Goal: Information Seeking & Learning: Learn about a topic

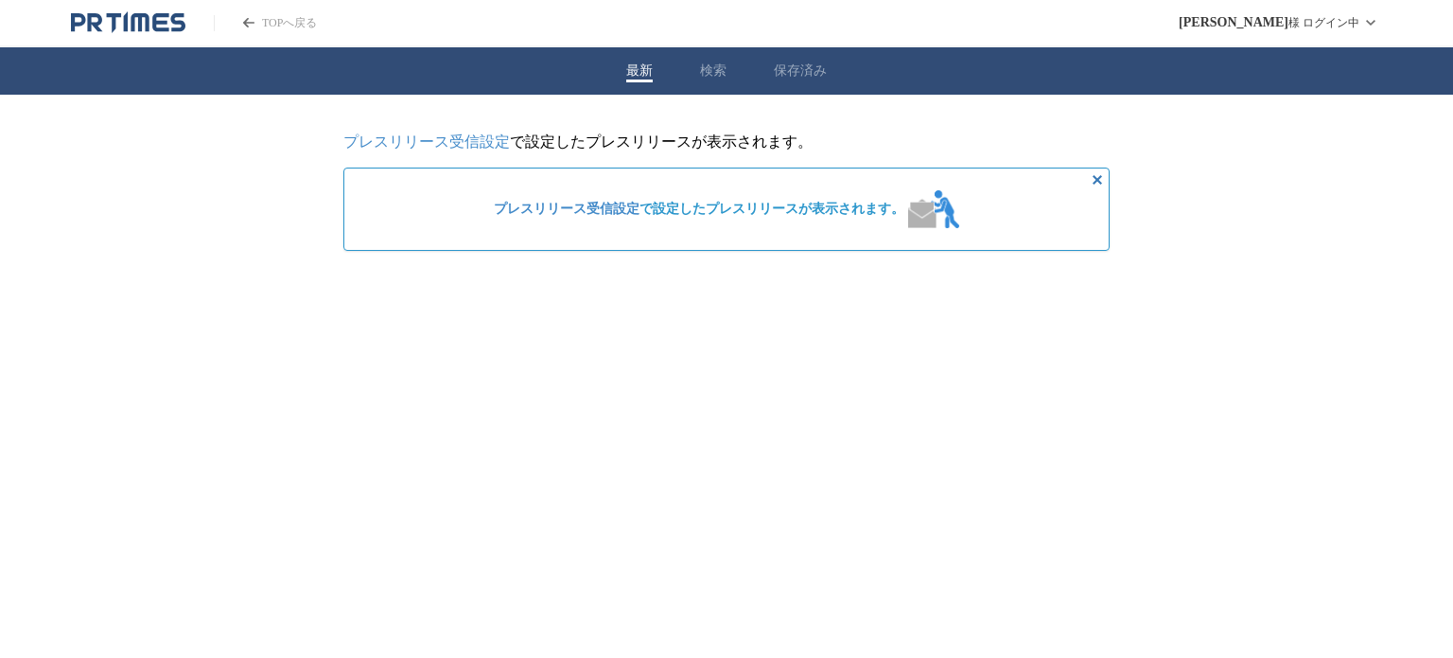
click at [697, 70] on div "最新 検索 保存済み" at bounding box center [726, 70] width 1453 height 47
click at [712, 70] on button "検索" at bounding box center [713, 70] width 26 height 17
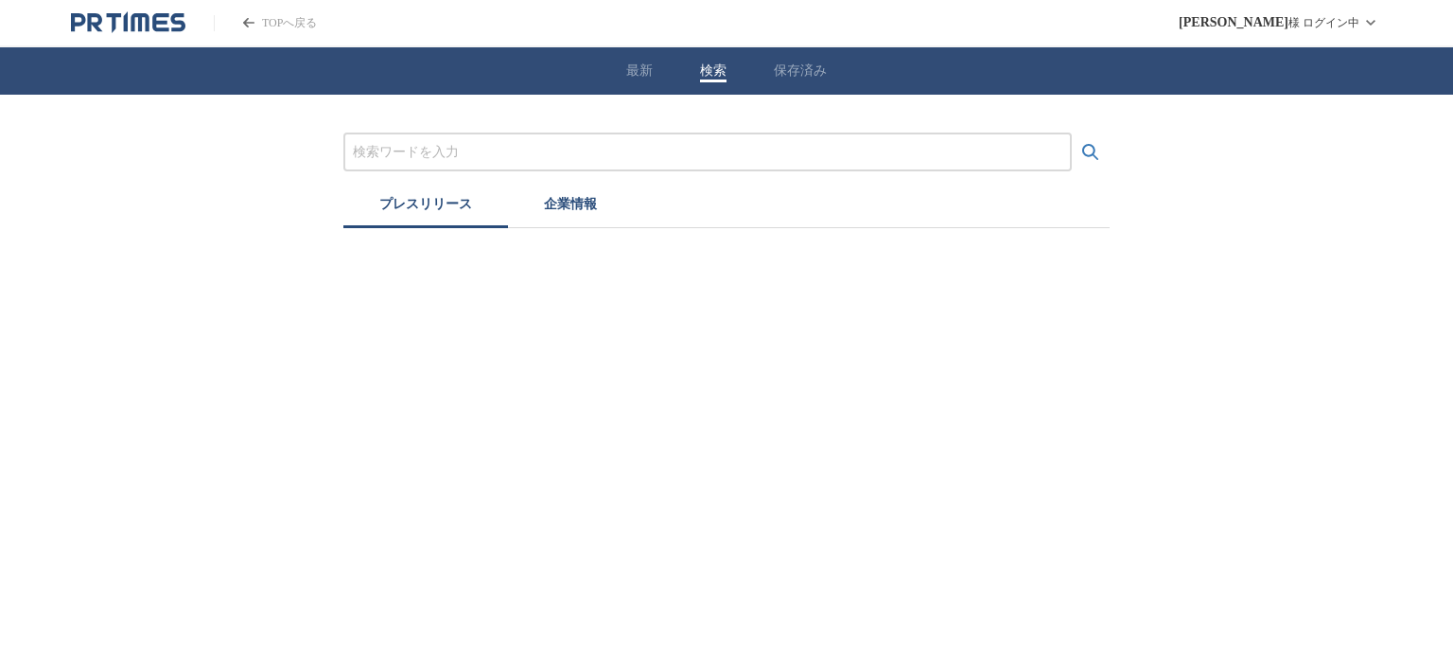
click at [552, 152] on input "プレスリリースおよび企業を検索する" at bounding box center [708, 152] width 710 height 21
paste input "大同生命保険株式会社"
click at [1072, 133] on button "検索する" at bounding box center [1091, 152] width 38 height 38
click at [520, 142] on input "大同生命保険株式会社" at bounding box center [708, 152] width 710 height 21
click at [1072, 133] on button "検索する" at bounding box center [1091, 152] width 38 height 38
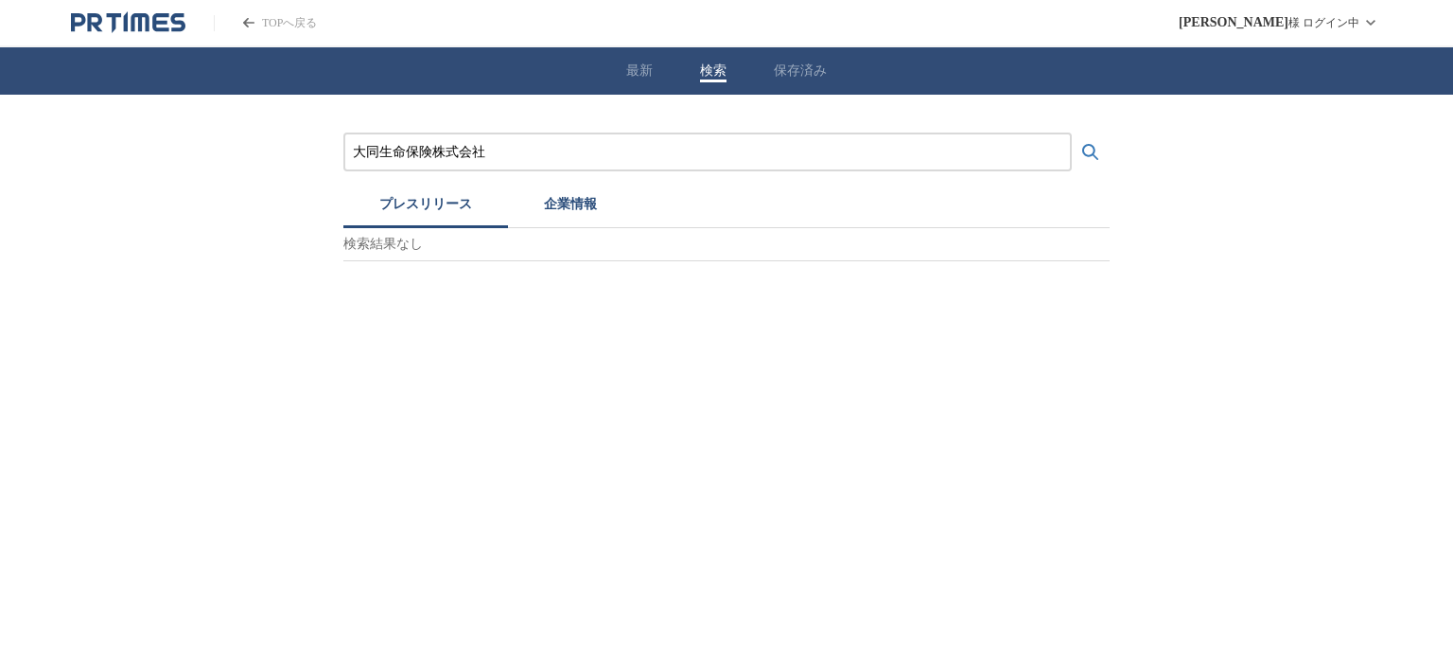
click at [568, 205] on button "企業情報" at bounding box center [570, 207] width 125 height 42
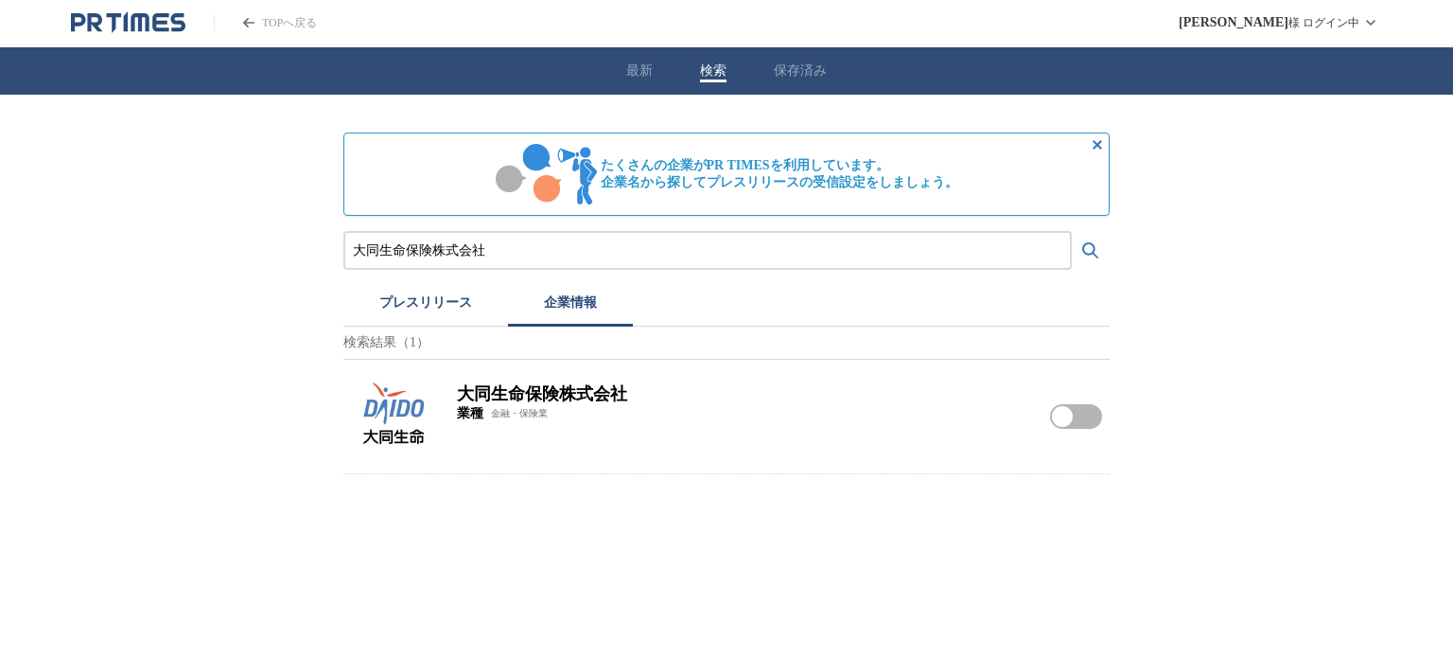
click at [394, 392] on img at bounding box center [392, 416] width 83 height 83
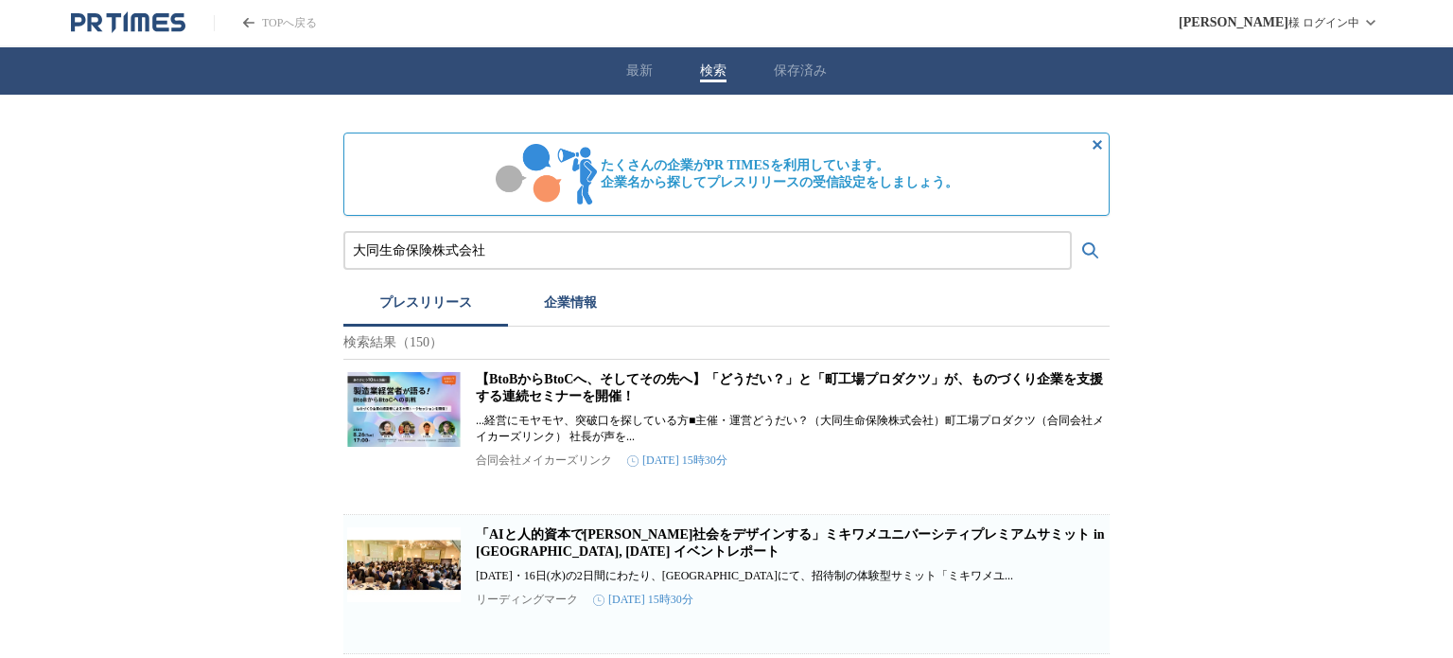
click at [437, 310] on button "プレスリリース" at bounding box center [425, 306] width 165 height 42
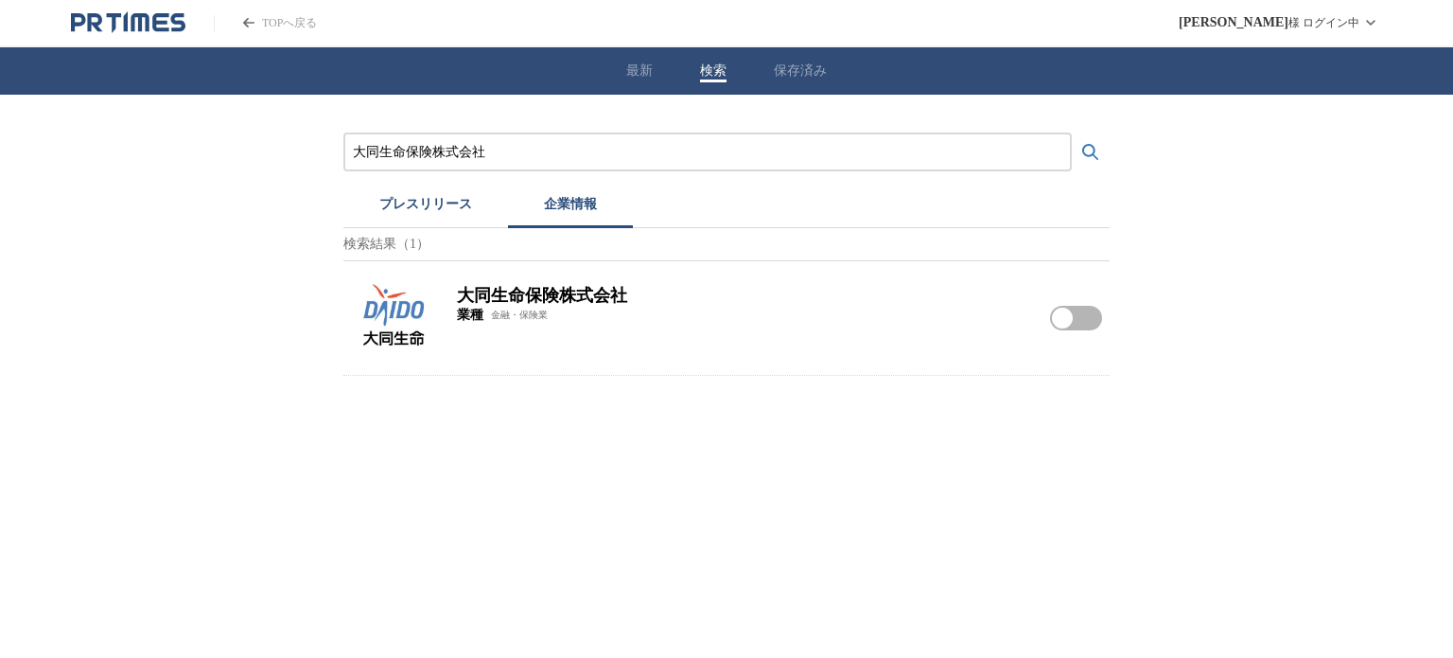
click at [567, 209] on button "企業情報" at bounding box center [570, 207] width 125 height 42
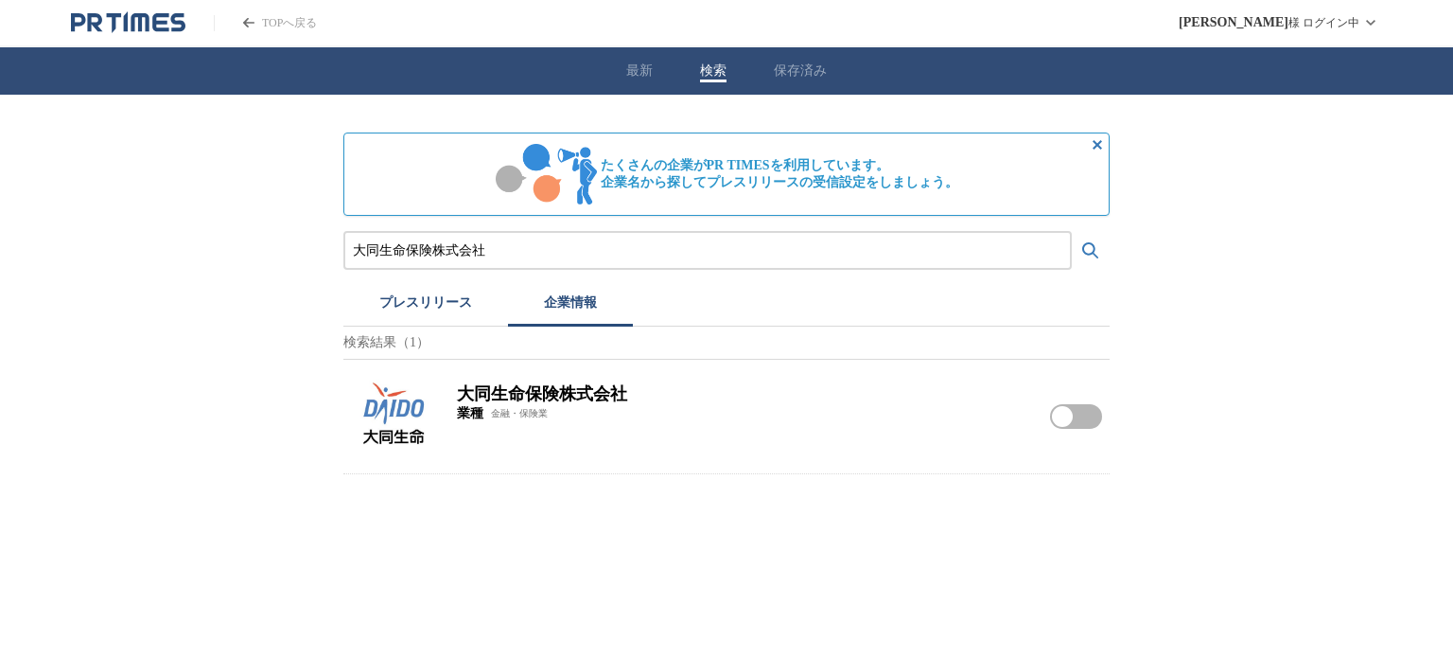
click at [432, 245] on input "大同生命保険株式会社" at bounding box center [708, 250] width 710 height 21
paste input "日本生命保険相互"
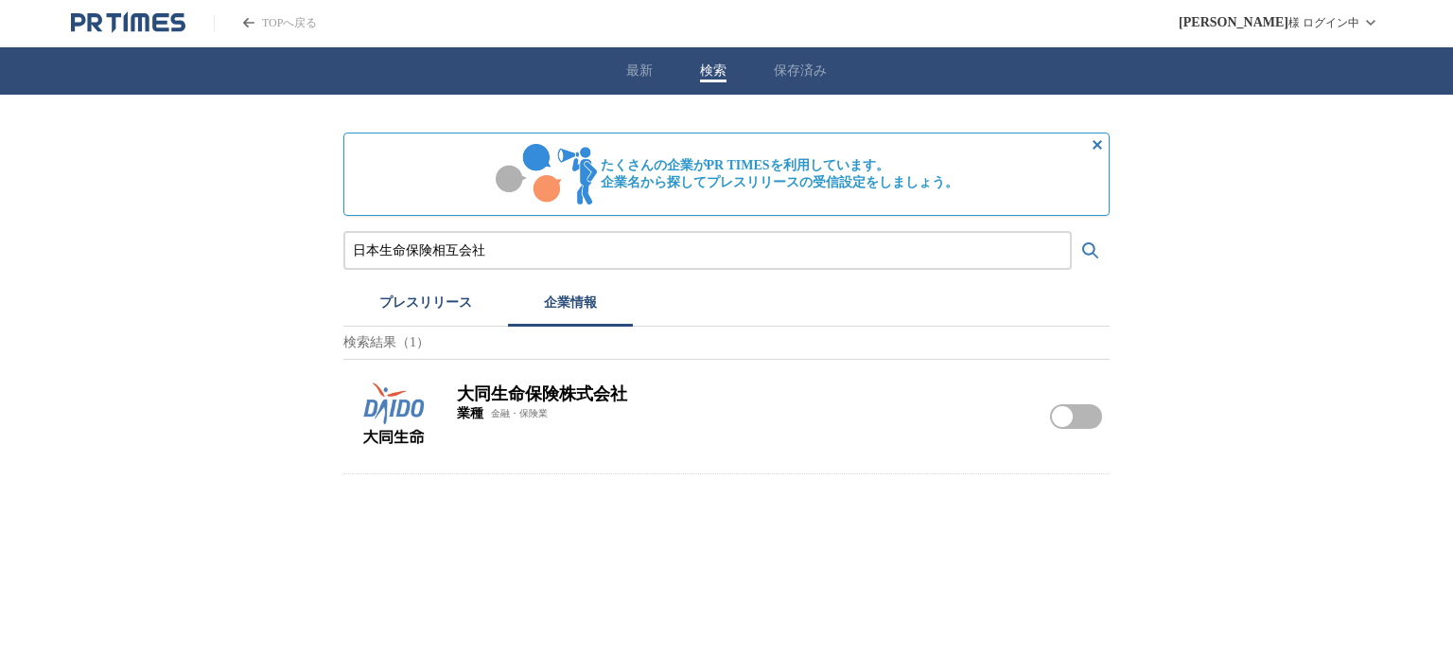
click at [1072, 232] on button "検索する" at bounding box center [1091, 251] width 38 height 38
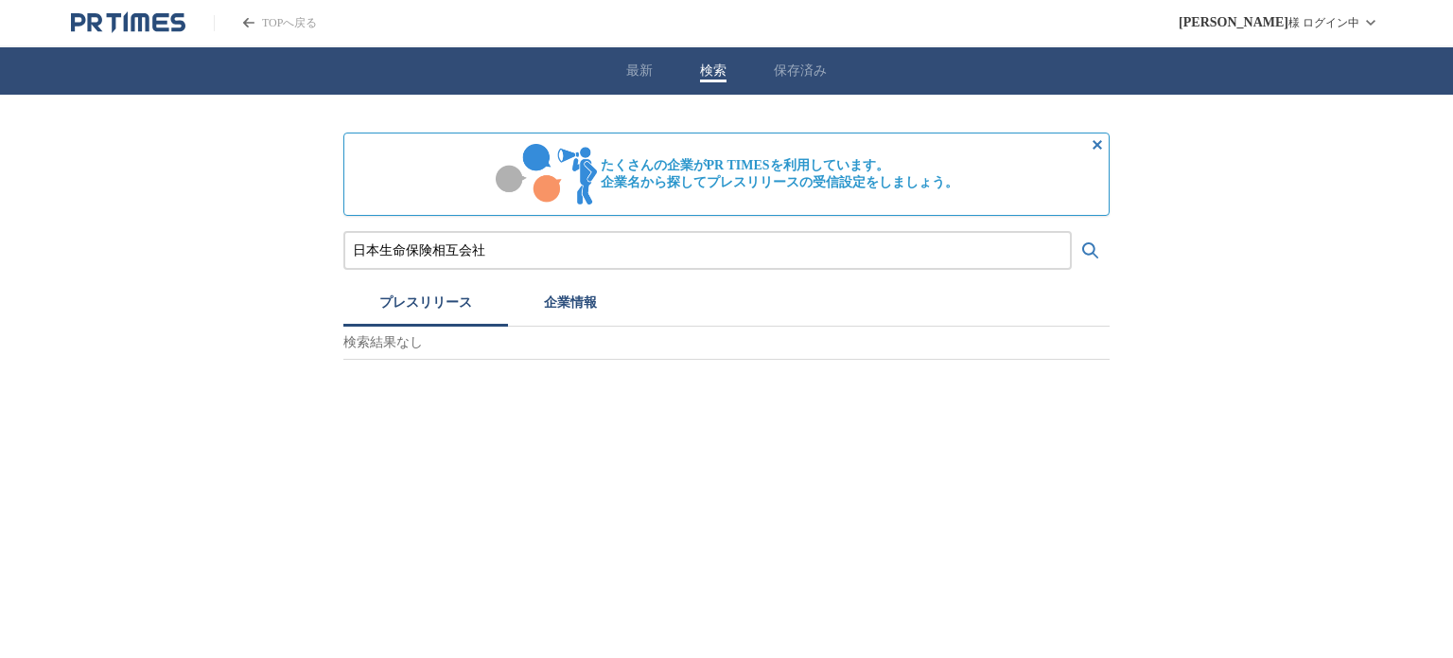
click at [430, 290] on button "プレスリリース" at bounding box center [425, 306] width 165 height 42
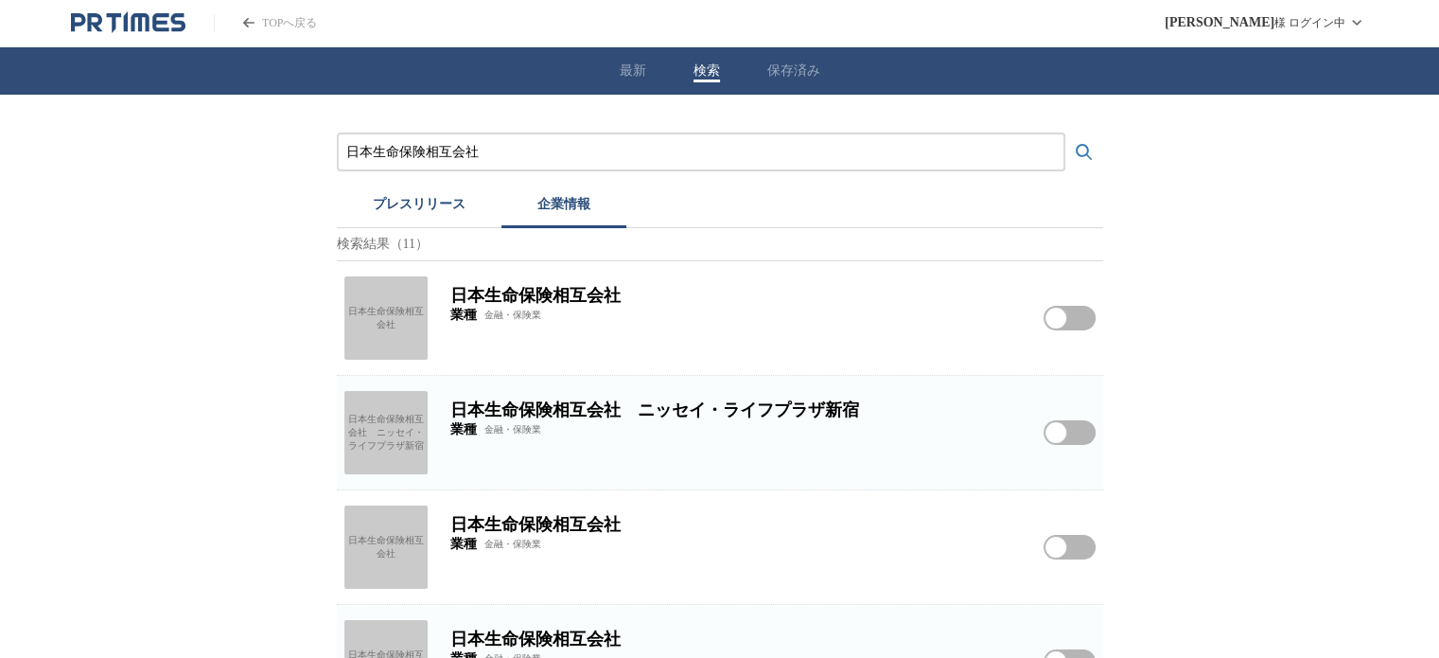
click at [569, 207] on button "企業情報" at bounding box center [563, 207] width 125 height 42
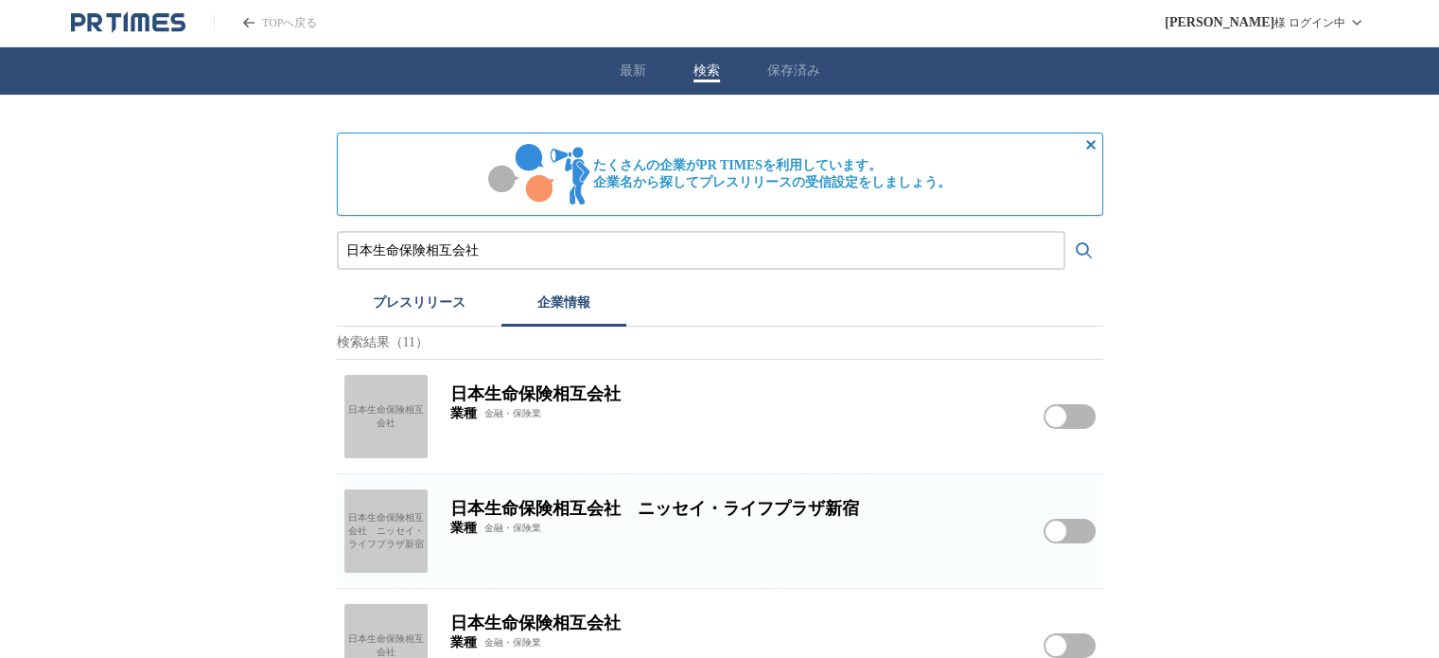
click at [378, 394] on div "日本生命保険相互会社" at bounding box center [385, 416] width 83 height 83
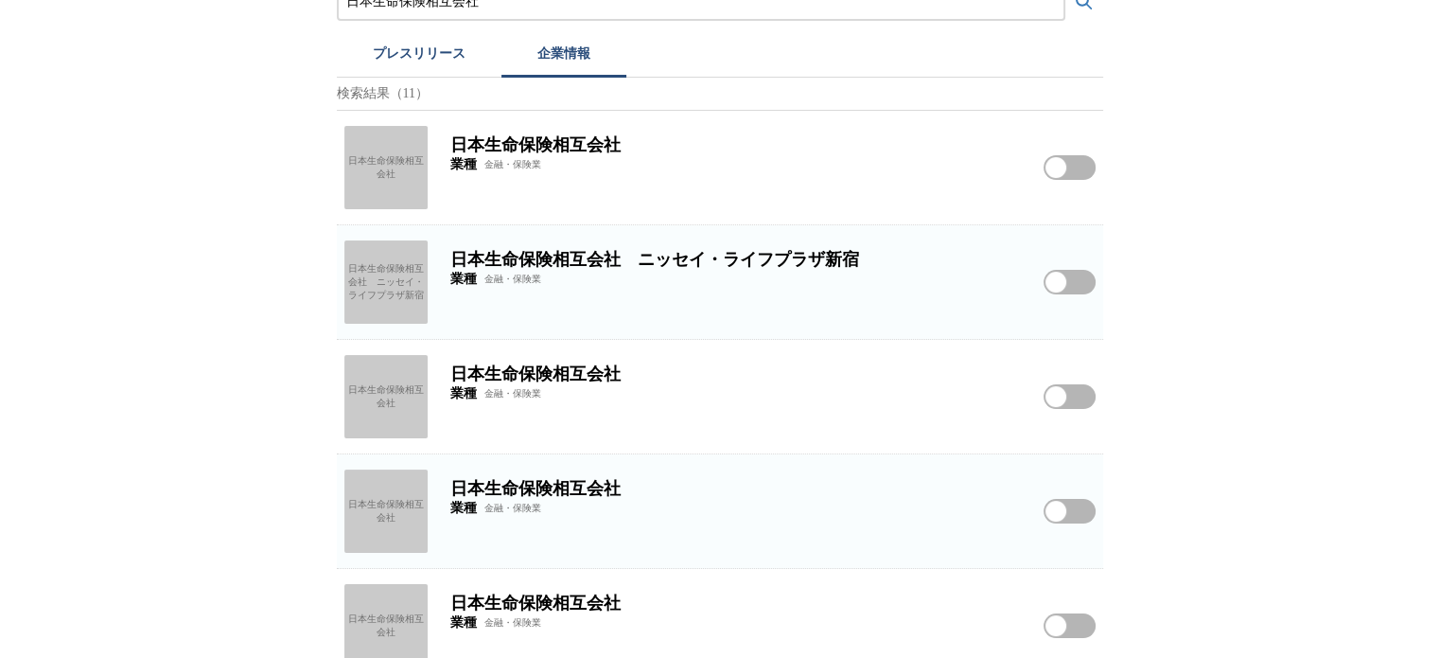
scroll to position [250, 0]
click at [405, 407] on div "日本生命保険相互会社" at bounding box center [385, 395] width 83 height 83
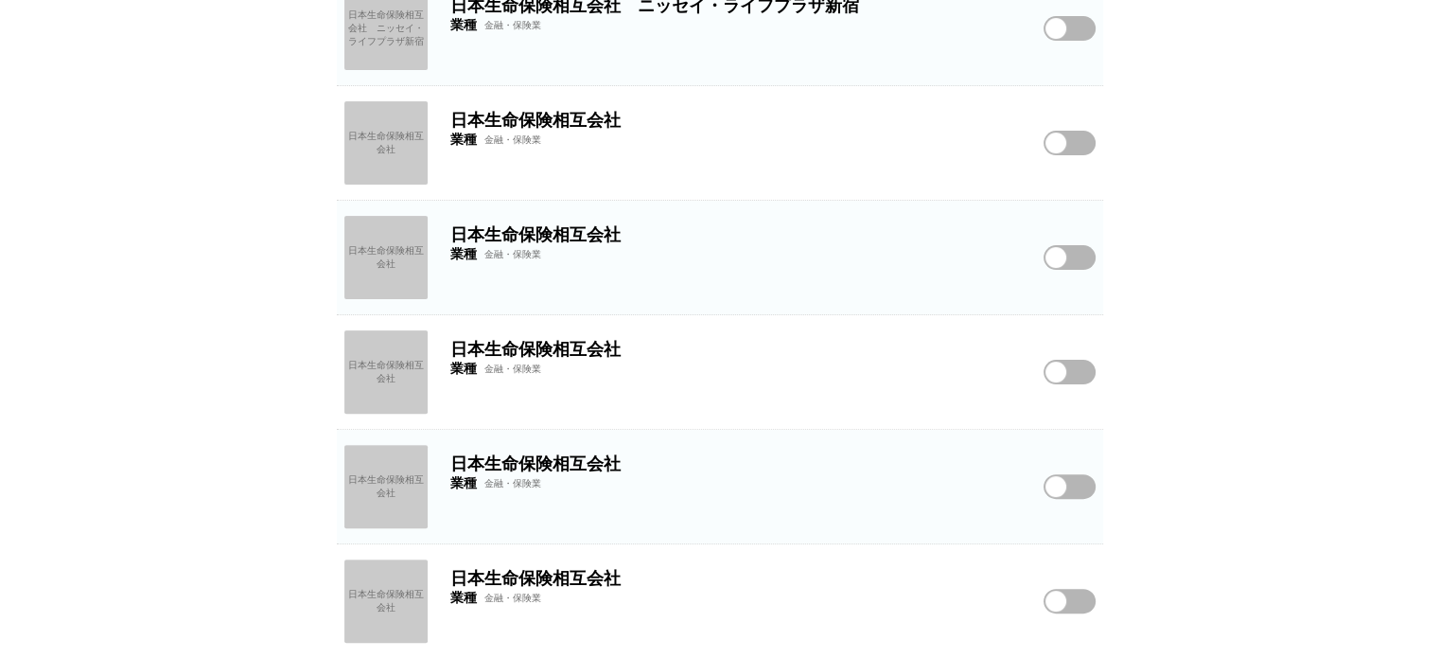
scroll to position [503, 0]
click at [390, 284] on div "日本生命保険相互会社" at bounding box center [385, 256] width 83 height 83
click at [379, 396] on div "日本生命保険相互会社" at bounding box center [385, 370] width 83 height 83
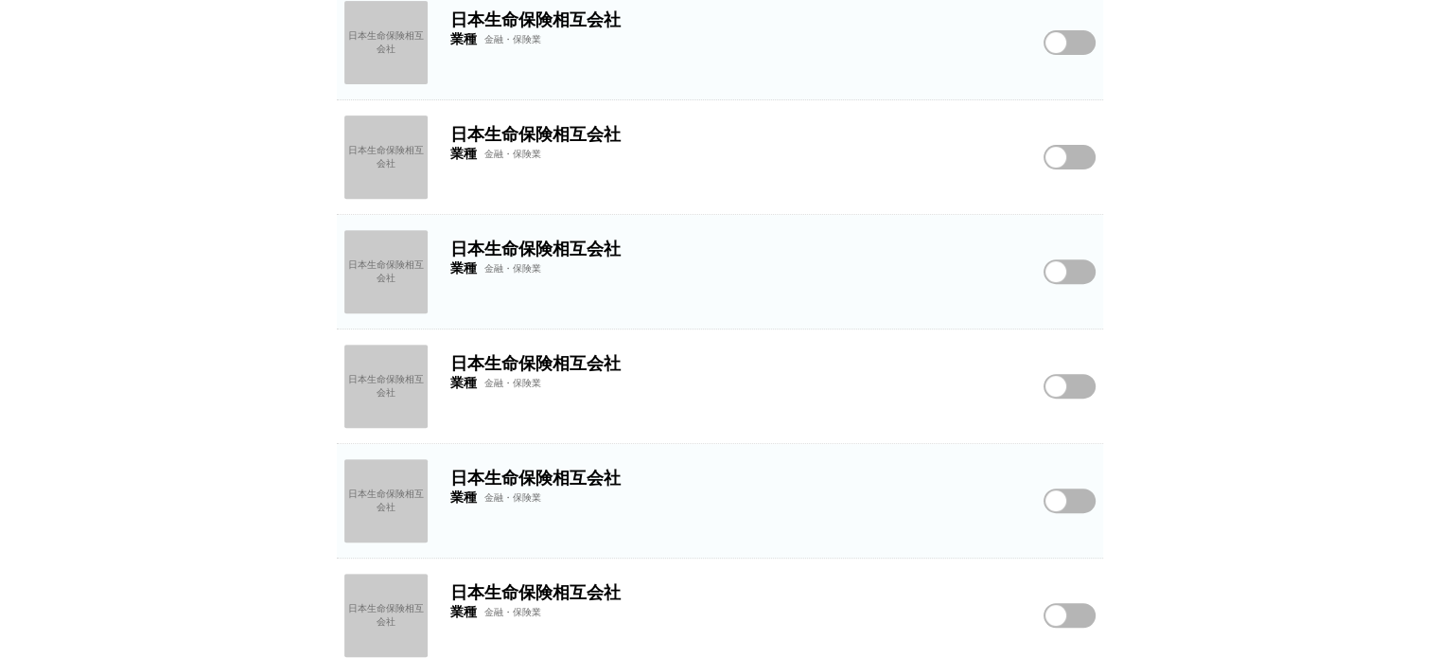
scroll to position [742, 0]
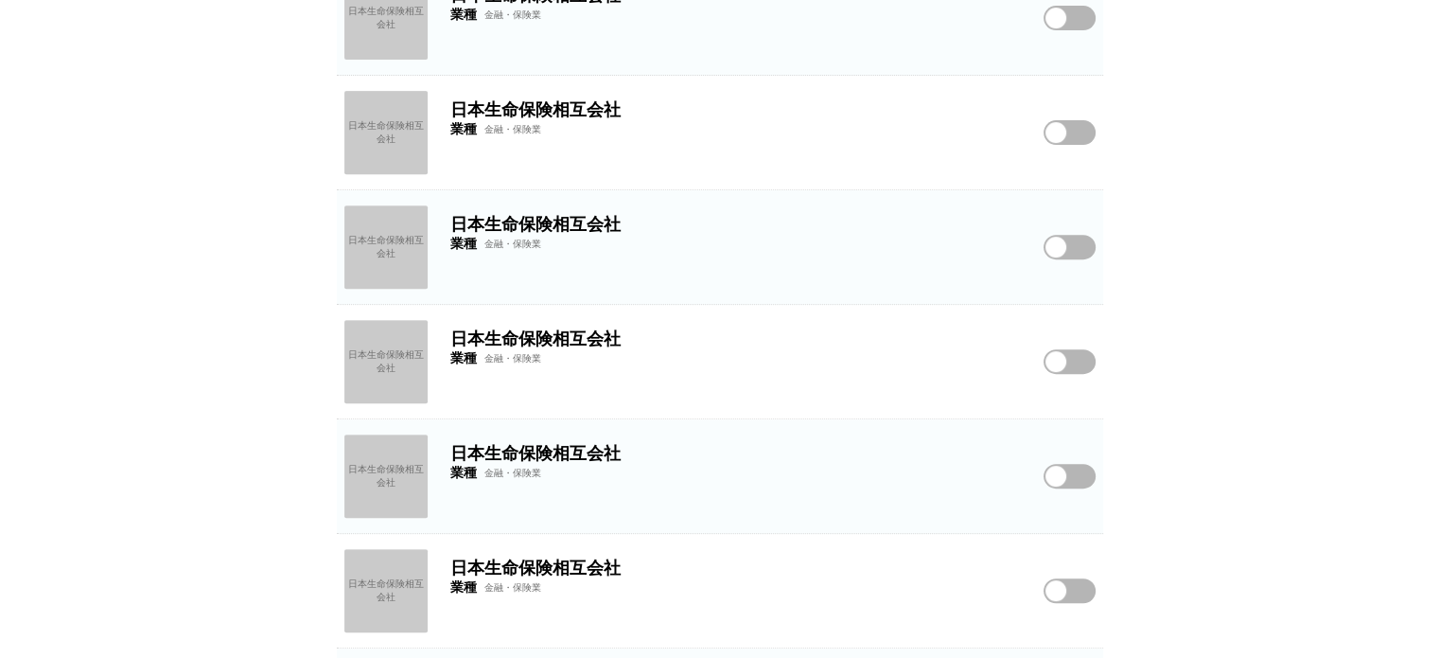
click at [373, 221] on div "日本生命保険相互会社" at bounding box center [385, 246] width 83 height 83
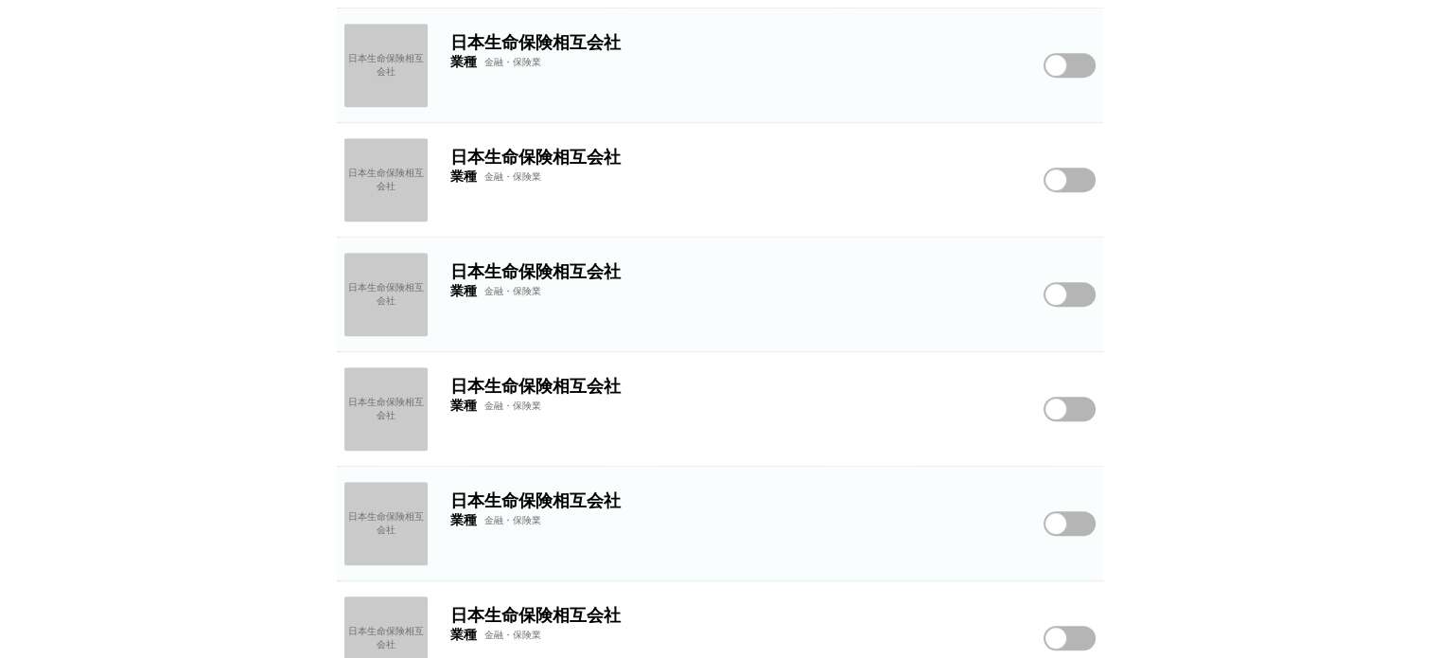
scroll to position [965, 0]
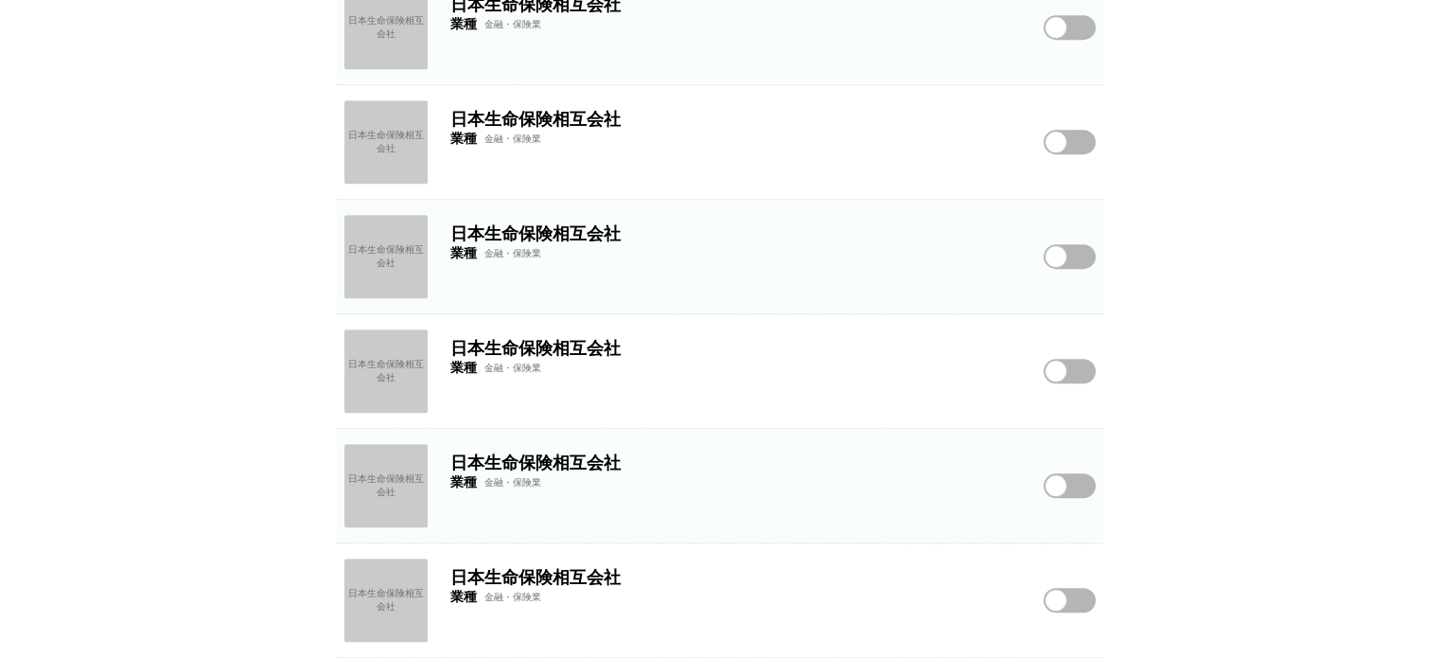
click at [397, 583] on div "日本生命保険相互会社" at bounding box center [385, 599] width 83 height 83
click at [390, 474] on div "日本生命保険相互会社" at bounding box center [385, 485] width 83 height 83
click at [401, 385] on div "日本生命保険相互会社" at bounding box center [385, 370] width 83 height 83
click at [405, 255] on div "日本生命保険相互会社" at bounding box center [385, 256] width 83 height 83
click at [413, 148] on div "日本生命保険相互会社" at bounding box center [385, 141] width 83 height 83
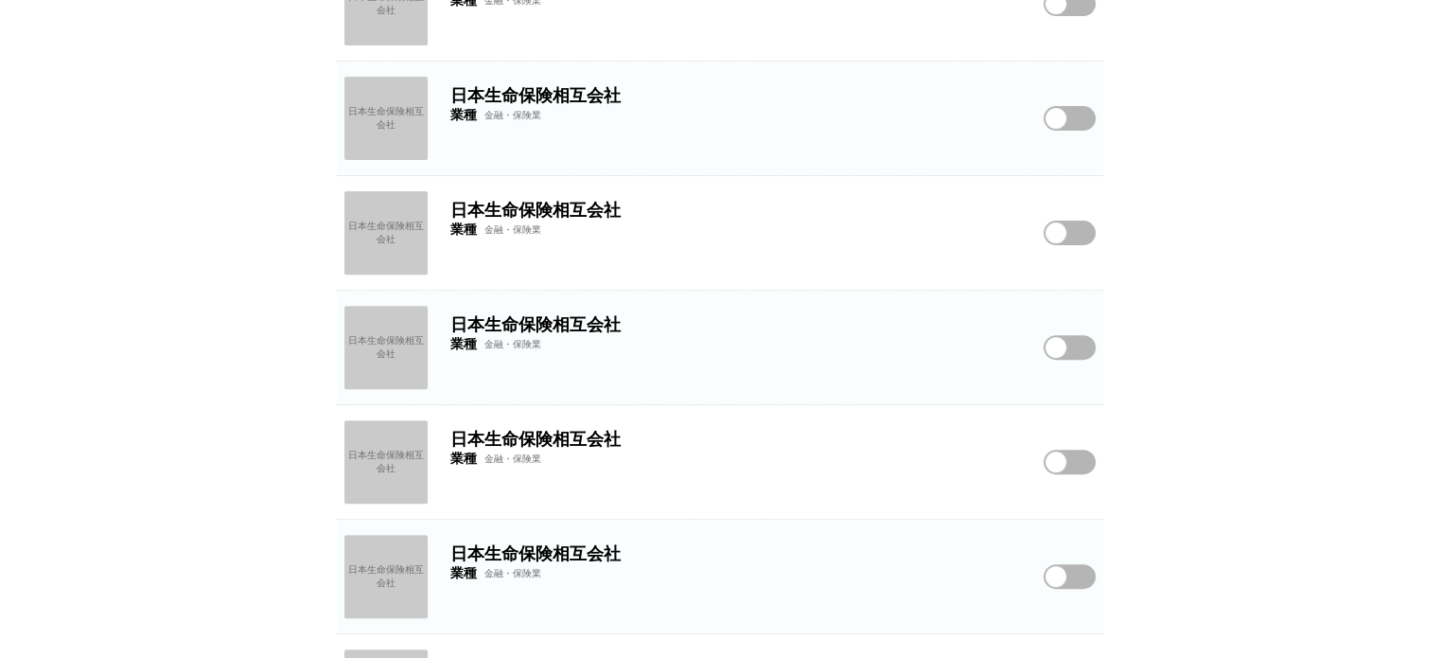
scroll to position [640, 0]
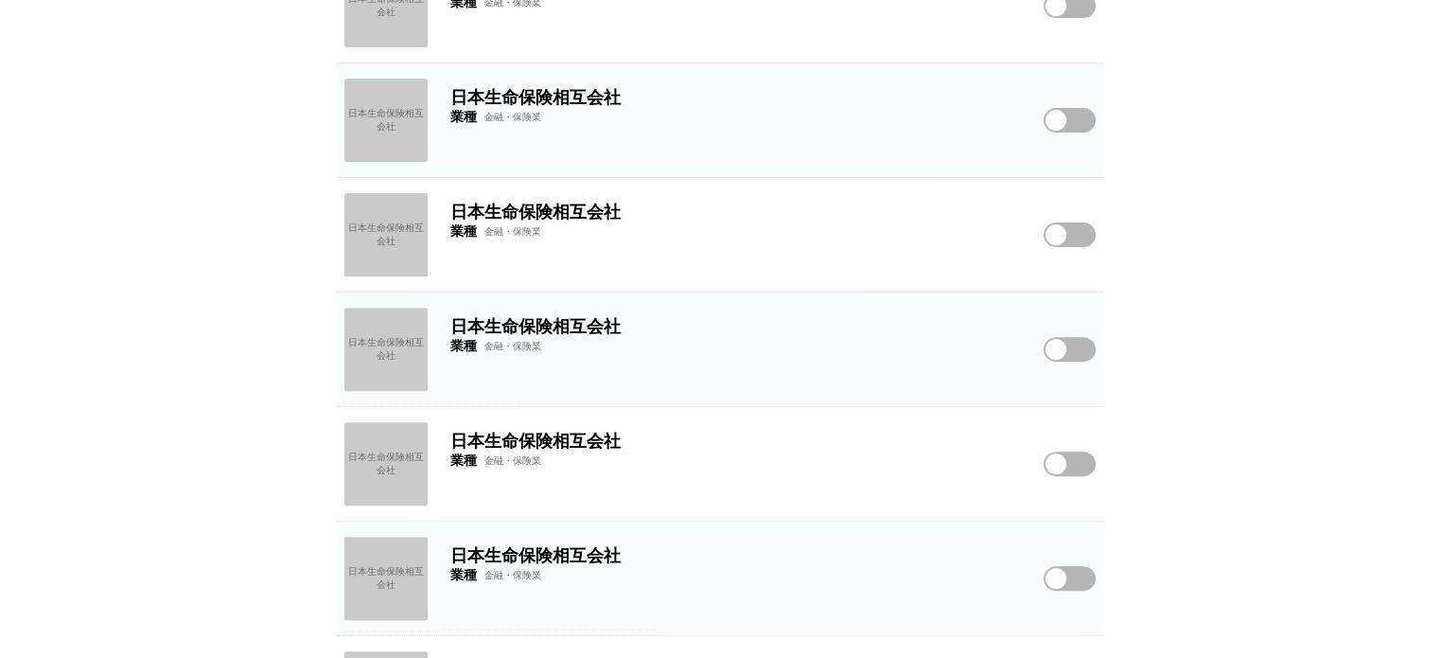
click at [389, 229] on div "日本生命保険相互会社" at bounding box center [385, 234] width 83 height 83
click at [392, 137] on div "日本生命保険相互会社" at bounding box center [385, 120] width 83 height 83
click at [370, 37] on div "日本生命保険相互会社" at bounding box center [385, 5] width 83 height 83
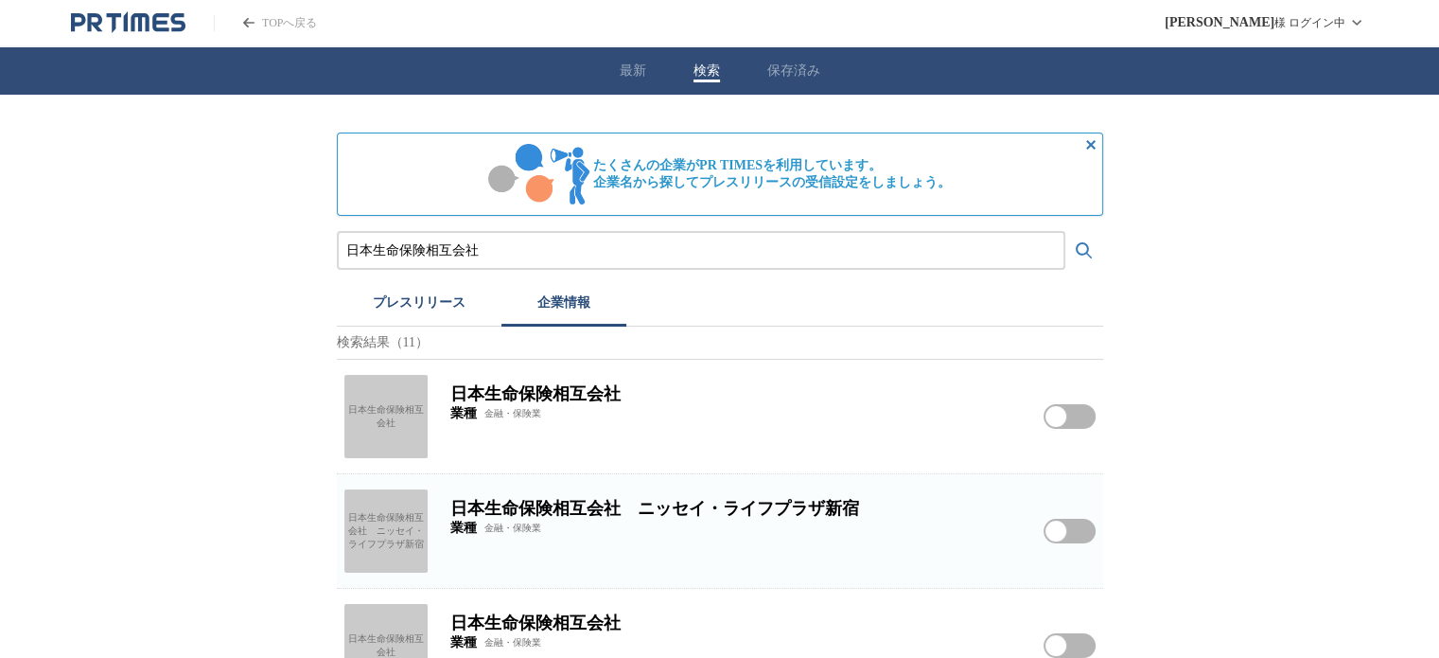
click at [503, 249] on input "日本生命保険相互会社" at bounding box center [701, 250] width 710 height 21
paste input "日生命保険相互会社　[GEOGRAPHIC_DATA][PERSON_NAME]"
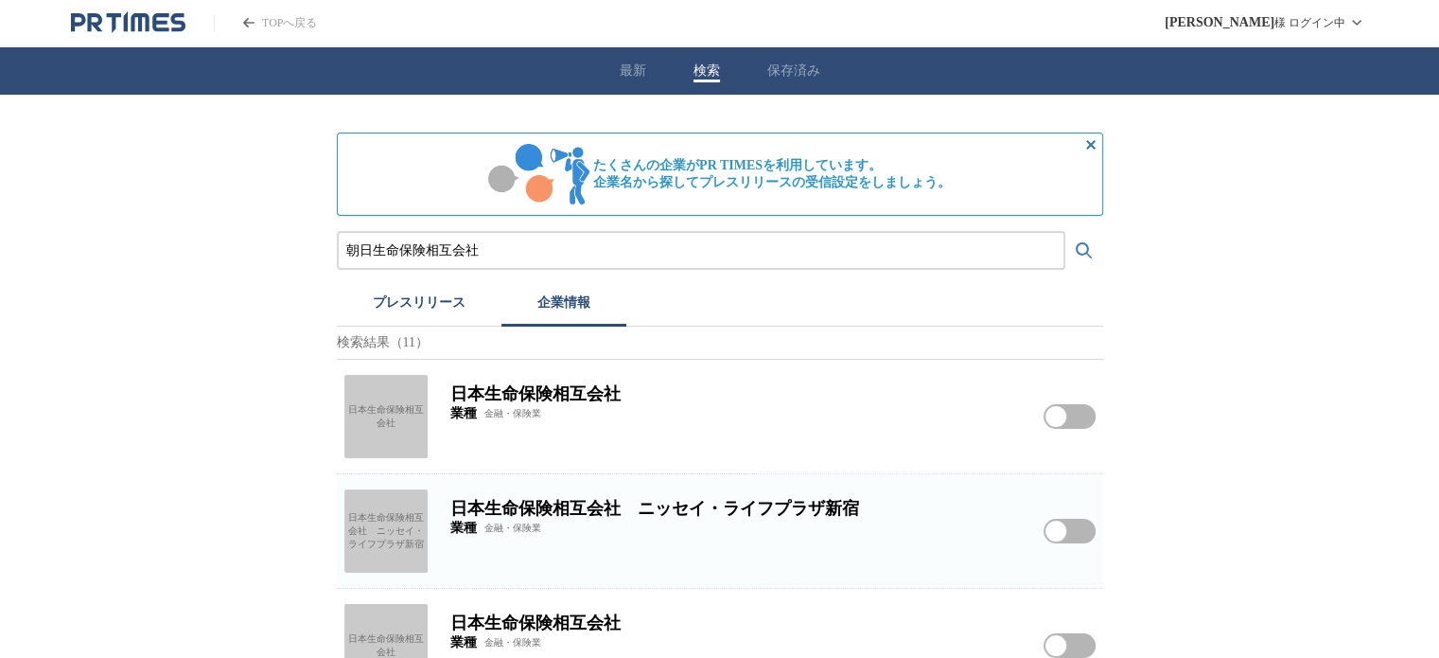
click at [1065, 232] on button "検索する" at bounding box center [1084, 251] width 38 height 38
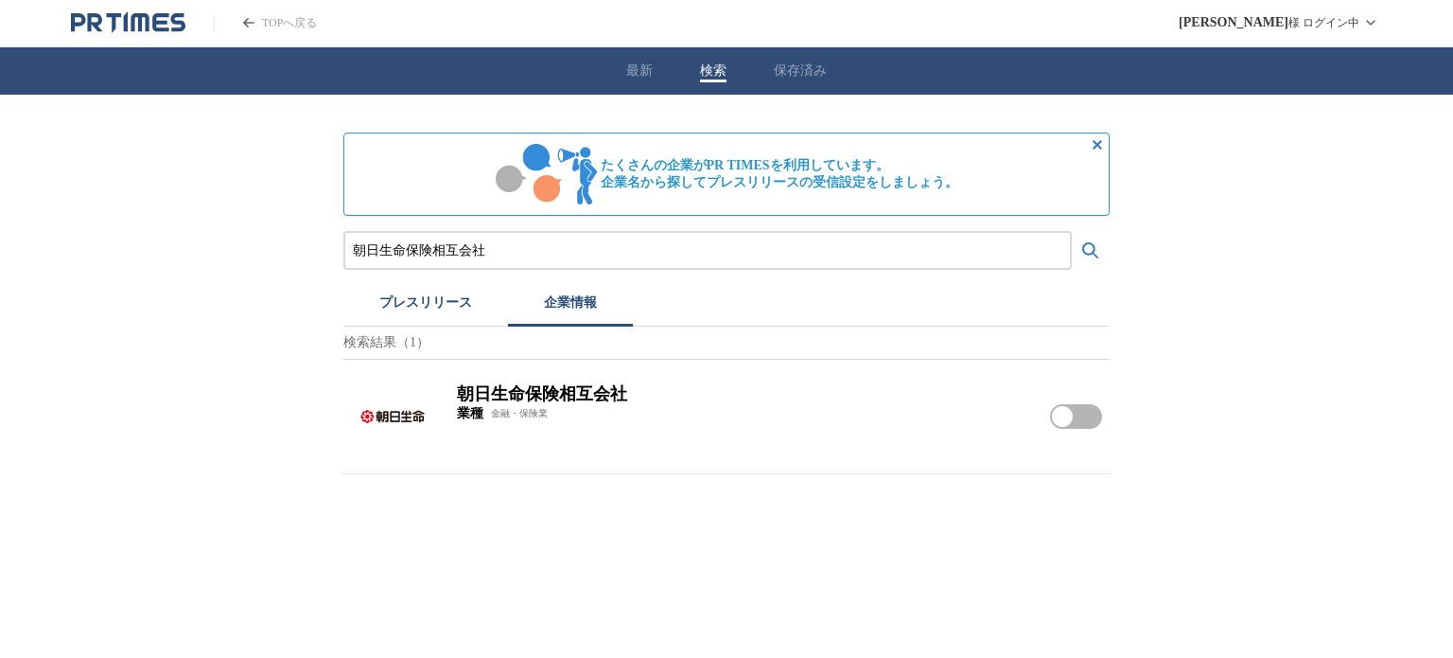
click at [405, 429] on img at bounding box center [392, 416] width 83 height 83
click at [514, 245] on input "朝日生命保険相互会社" at bounding box center [708, 250] width 710 height 21
click at [1072, 232] on button "検索する" at bounding box center [1091, 251] width 38 height 38
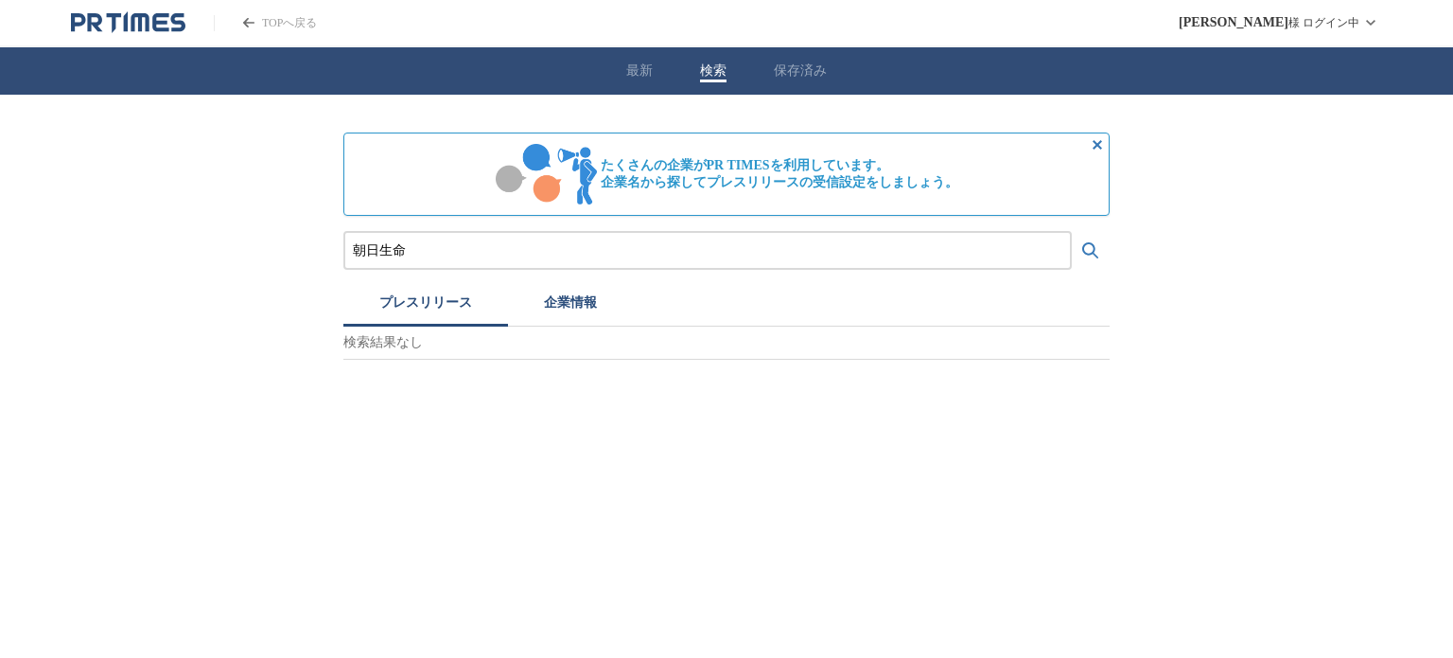
click at [421, 306] on button "プレスリリース" at bounding box center [425, 306] width 165 height 42
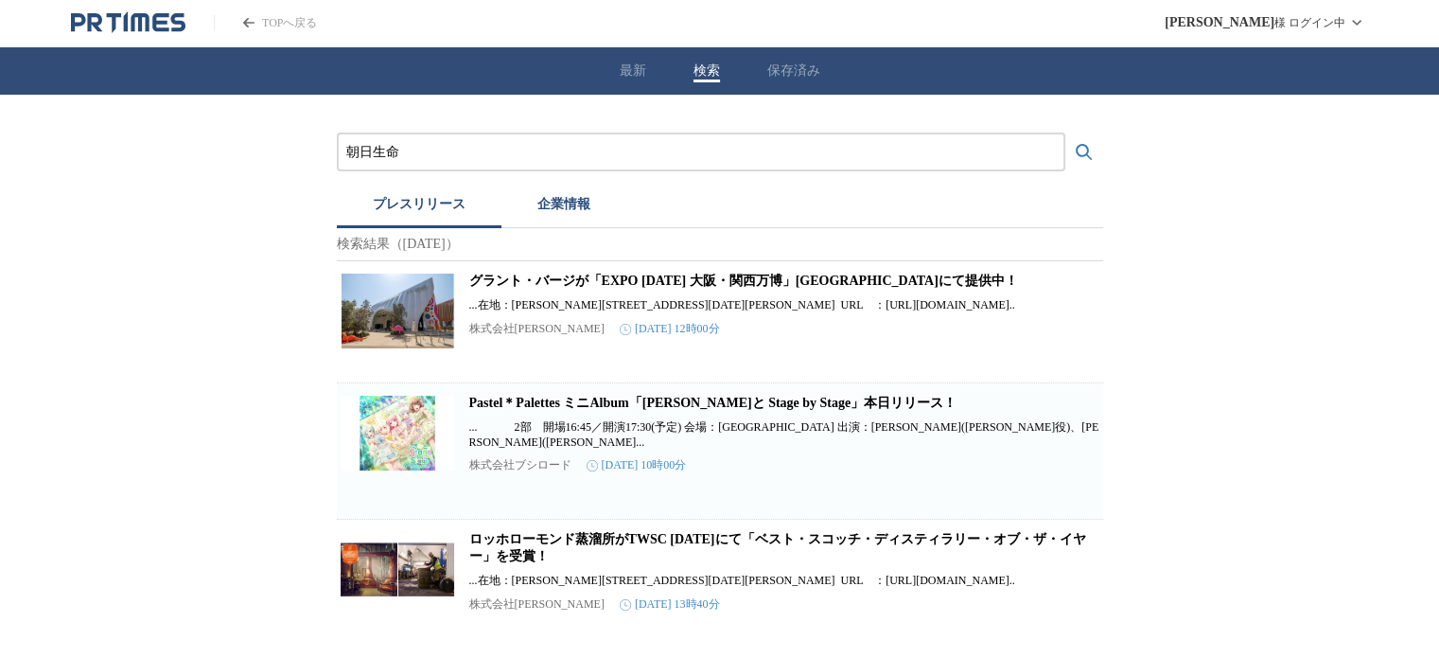
click at [519, 157] on input "朝日生命" at bounding box center [701, 152] width 710 height 21
paste input "保険相互会社　南大阪支社"
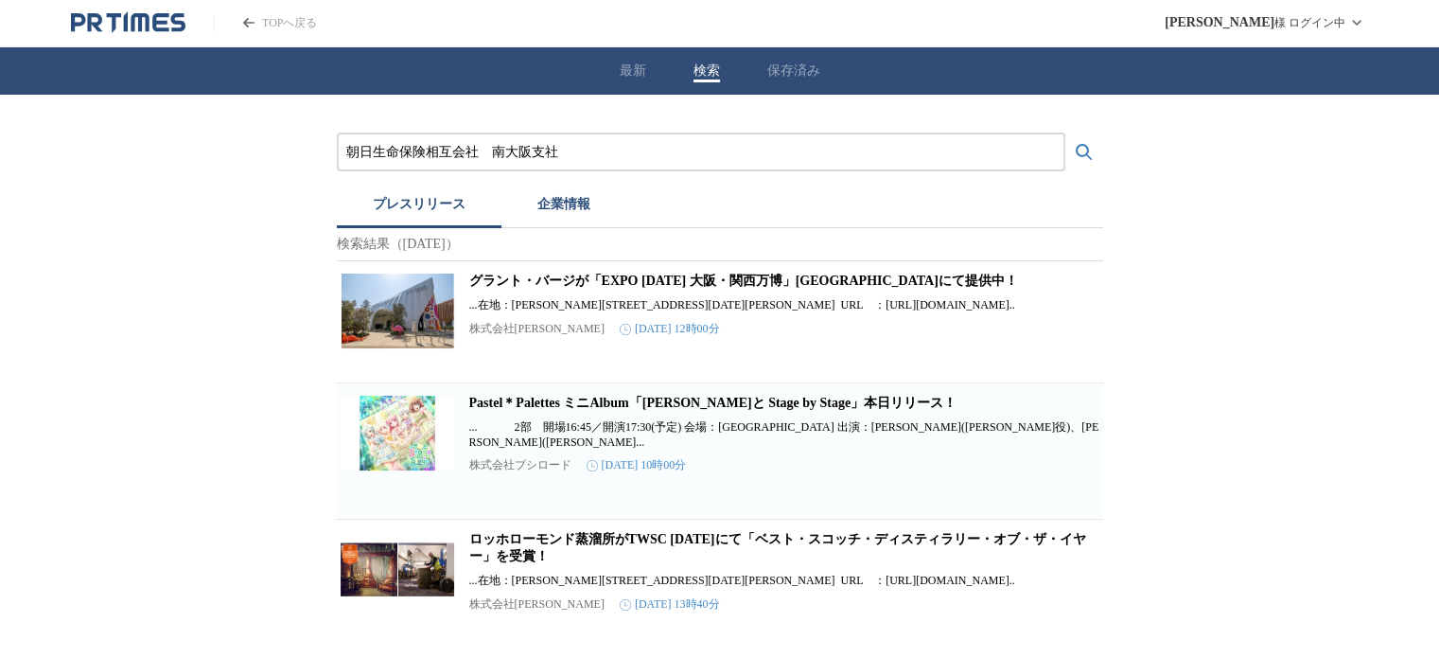
click at [1065, 133] on button "検索する" at bounding box center [1084, 152] width 38 height 38
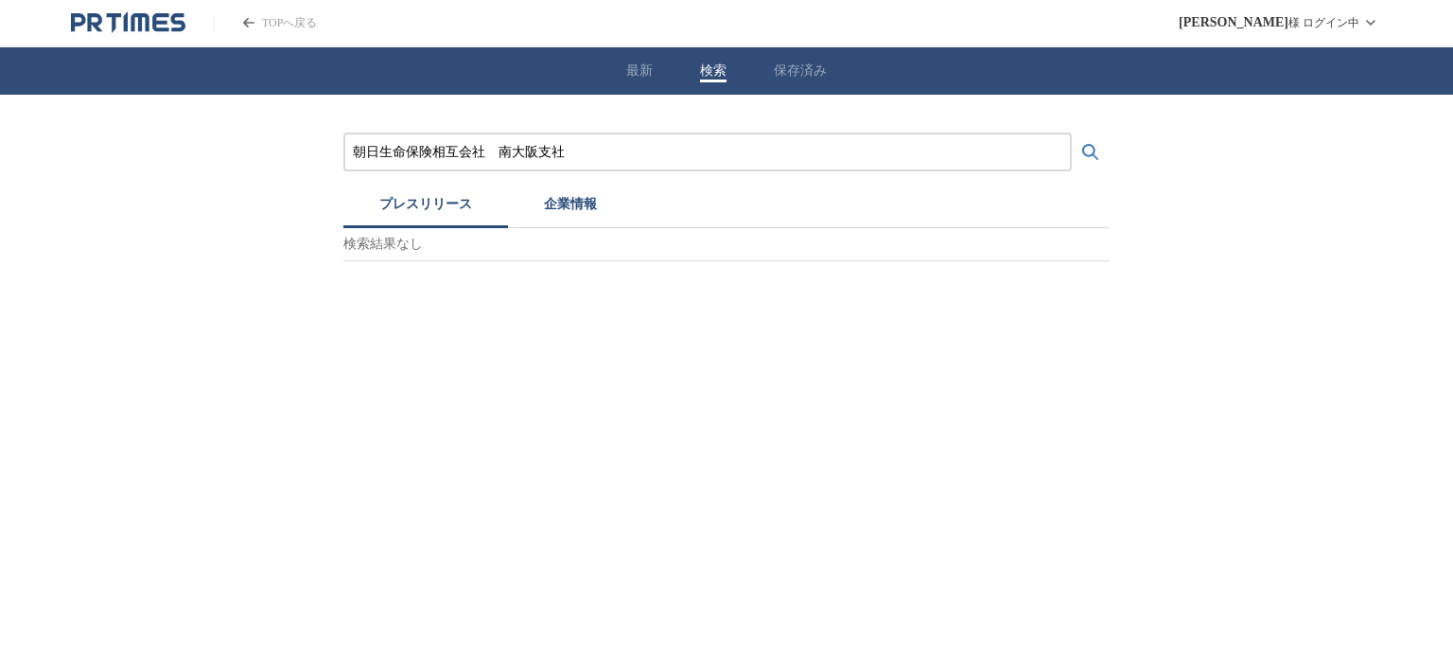
click at [556, 202] on button "企業情報" at bounding box center [570, 207] width 125 height 42
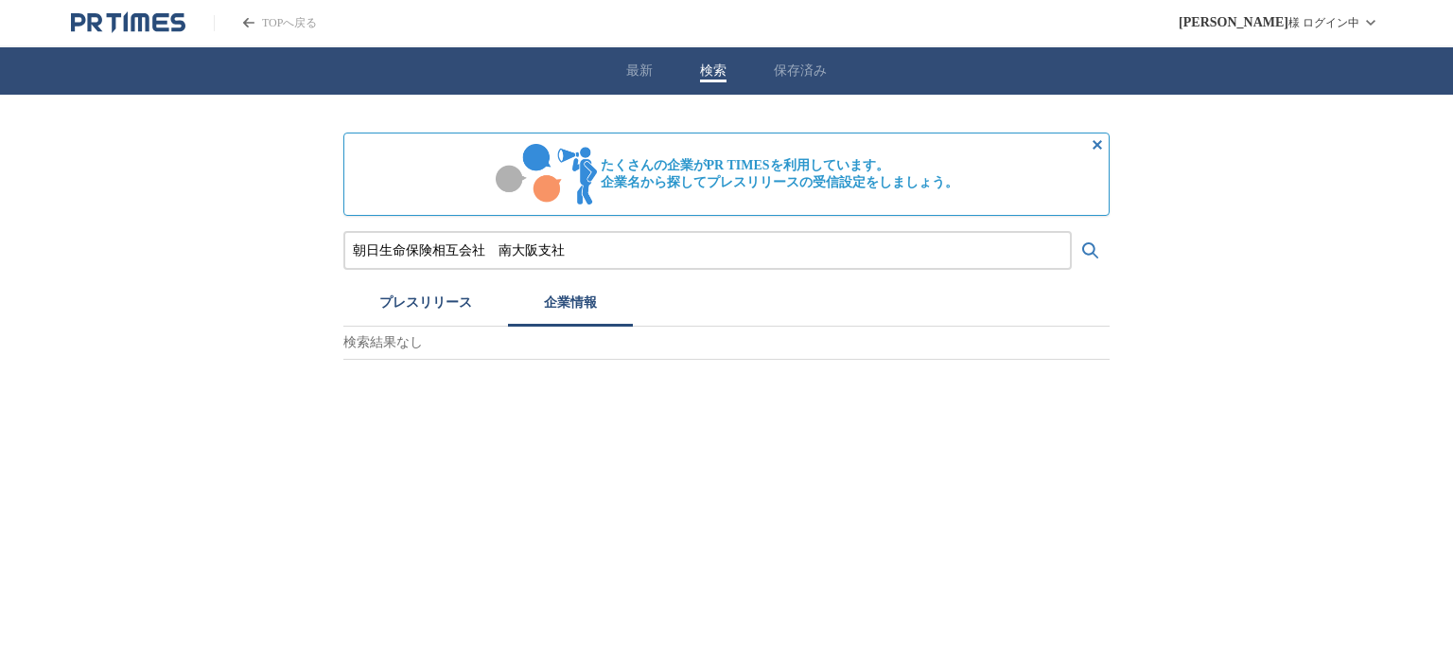
drag, startPoint x: 571, startPoint y: 246, endPoint x: 485, endPoint y: 246, distance: 85.2
click at [485, 246] on input "朝日生命保険相互会社　南大阪支社" at bounding box center [708, 250] width 710 height 21
click at [1072, 232] on button "検索する" at bounding box center [1091, 251] width 38 height 38
click at [399, 422] on img at bounding box center [392, 416] width 83 height 83
click at [502, 248] on input "朝日生命保険相互会社" at bounding box center [708, 250] width 710 height 21
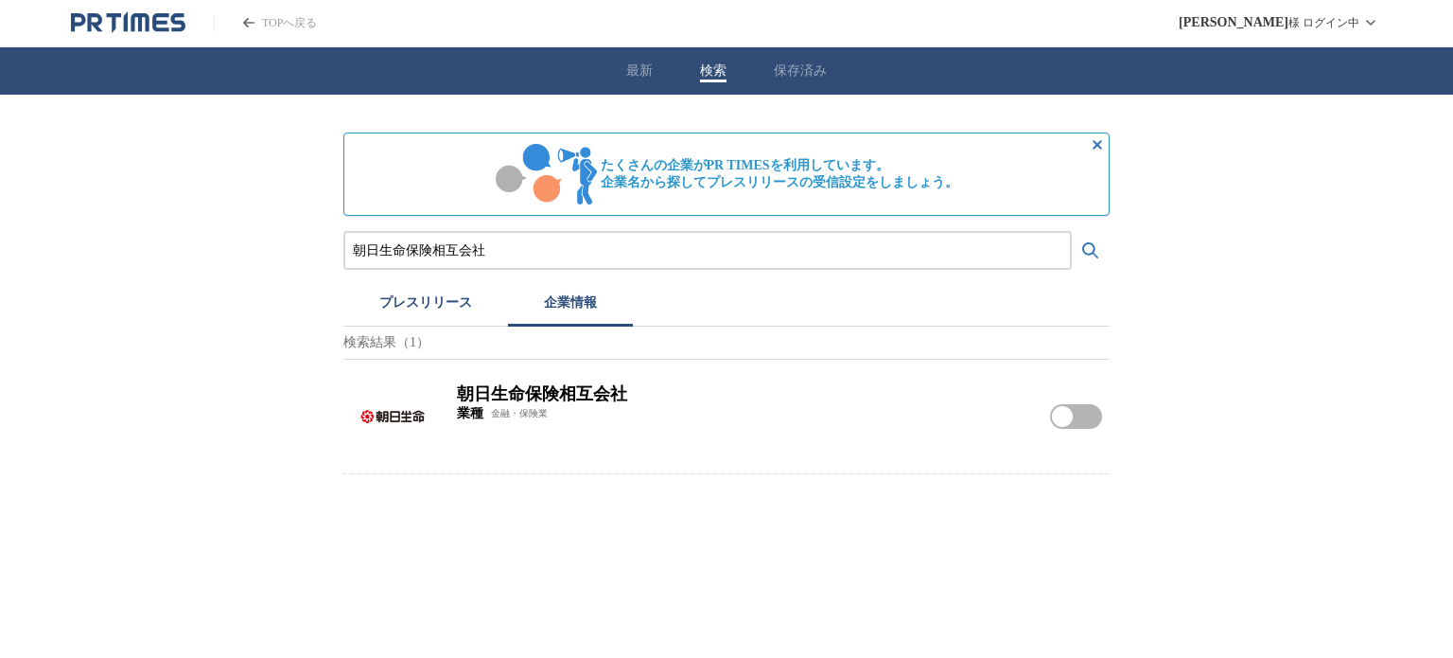
click at [502, 248] on input "朝日生命保険相互会社" at bounding box center [708, 250] width 710 height 21
paste input "[PERSON_NAME]生命保険株式会社　[GEOGRAPHIC_DATA][PERSON_NAME]"
click at [1072, 232] on button "検索する" at bounding box center [1091, 251] width 38 height 38
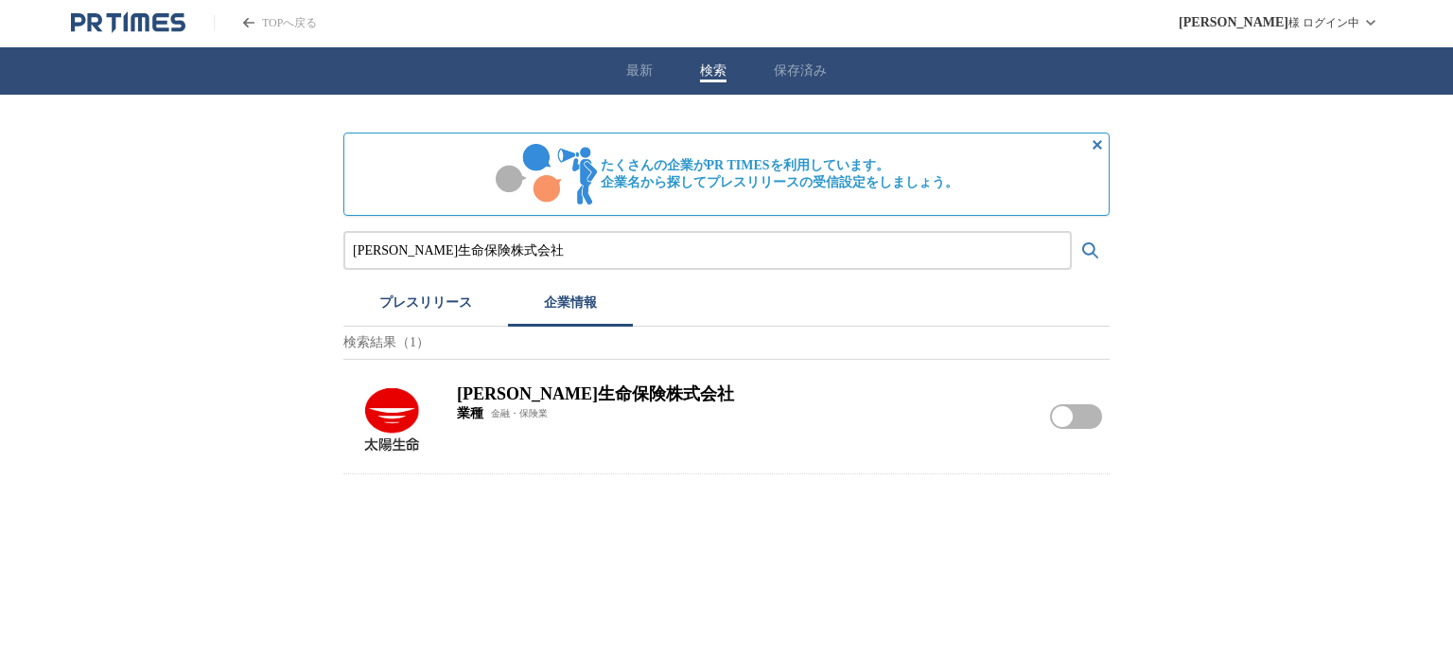
click at [402, 423] on img at bounding box center [392, 416] width 83 height 83
click at [487, 255] on input "[PERSON_NAME]生命保険株式会社" at bounding box center [708, 250] width 710 height 21
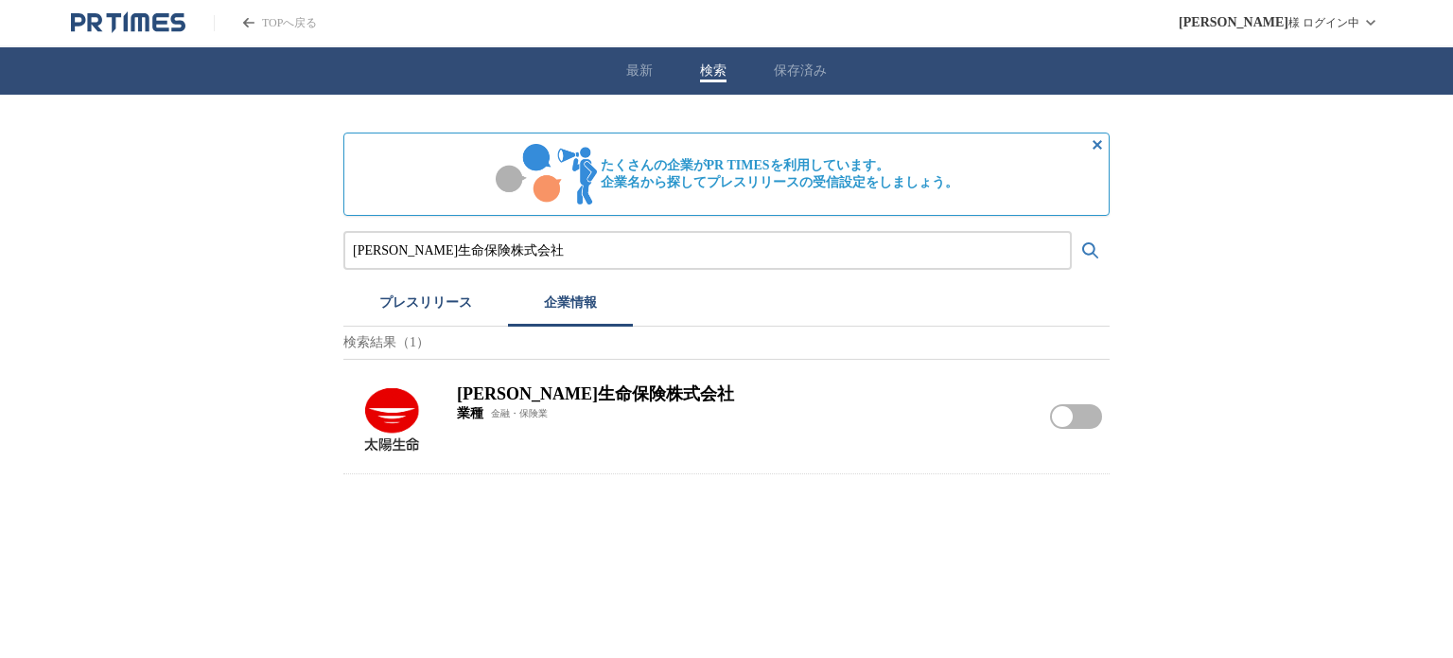
paste input "ＳＯＭＰＯひまわり生命保険株式会社"
click at [1072, 232] on button "検索する" at bounding box center [1091, 251] width 38 height 38
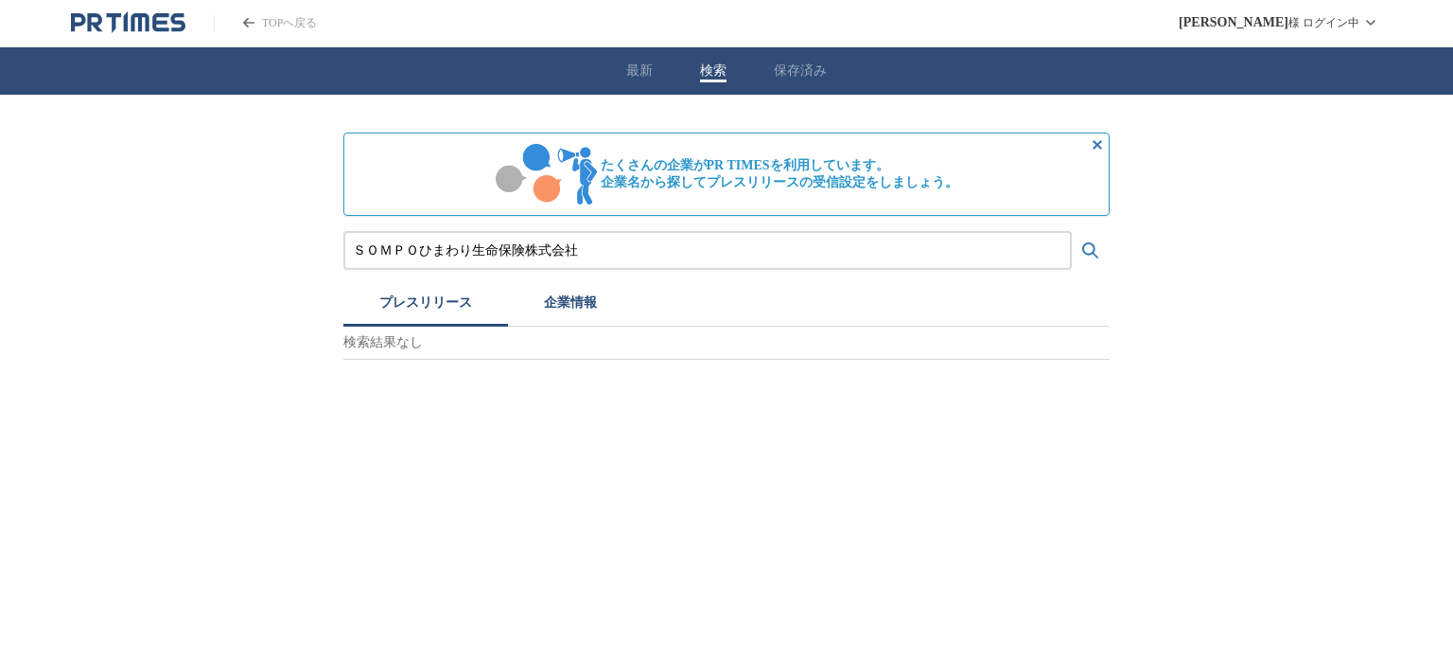
click at [416, 305] on button "プレスリリース" at bounding box center [425, 306] width 165 height 42
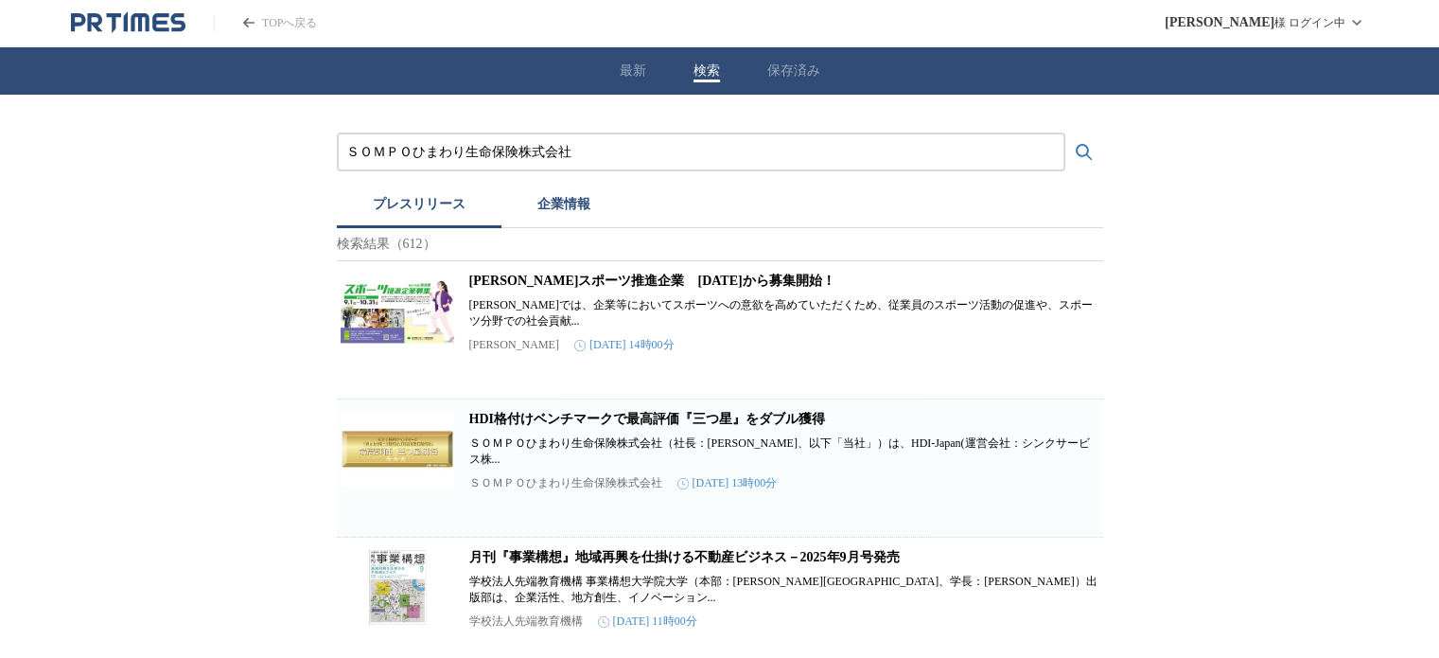
click at [584, 426] on link "HDI格付けベンチマークで最高評価『三つ星』をダブル獲得" at bounding box center [647, 419] width 356 height 14
click at [468, 154] on input "ＳＯＭＰＯひまわり生命保険株式会社" at bounding box center [701, 152] width 710 height 21
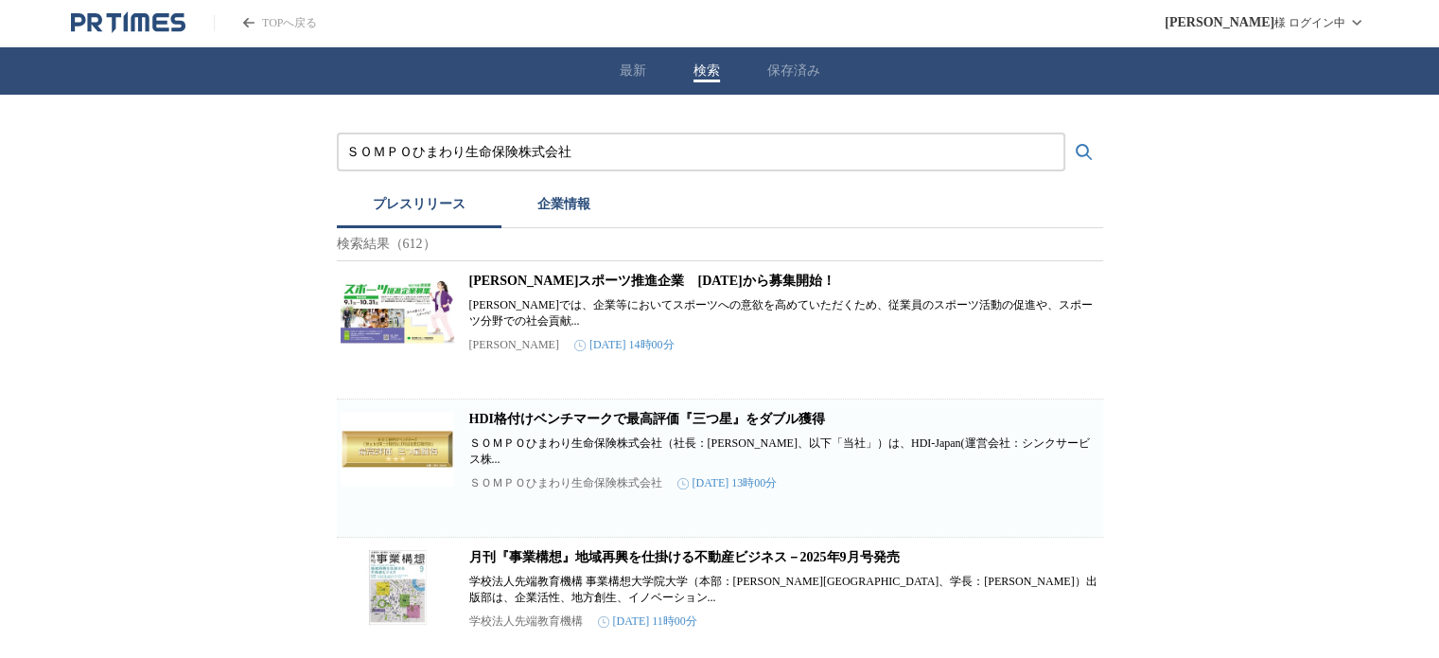
paste input "プルデンシャル生命保険株式会社"
click at [1065, 133] on button "検索する" at bounding box center [1084, 152] width 38 height 38
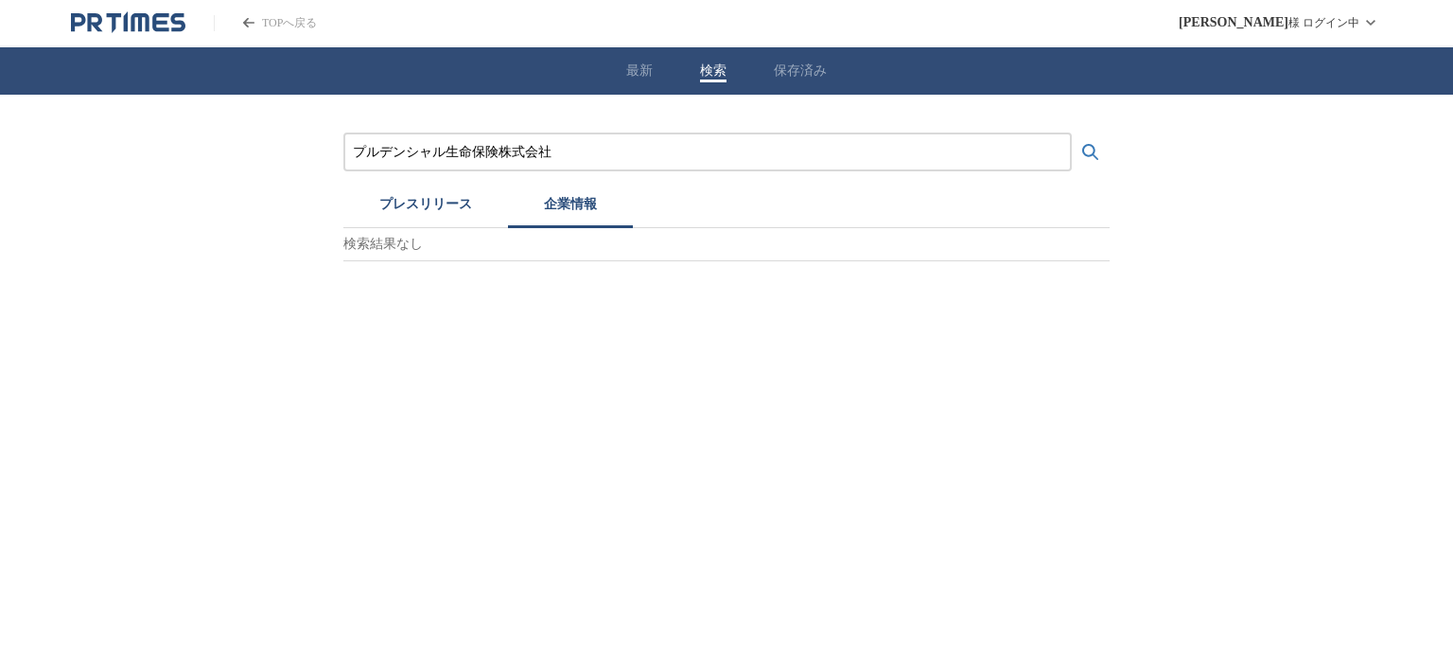
click at [561, 196] on button "企業情報" at bounding box center [570, 207] width 125 height 42
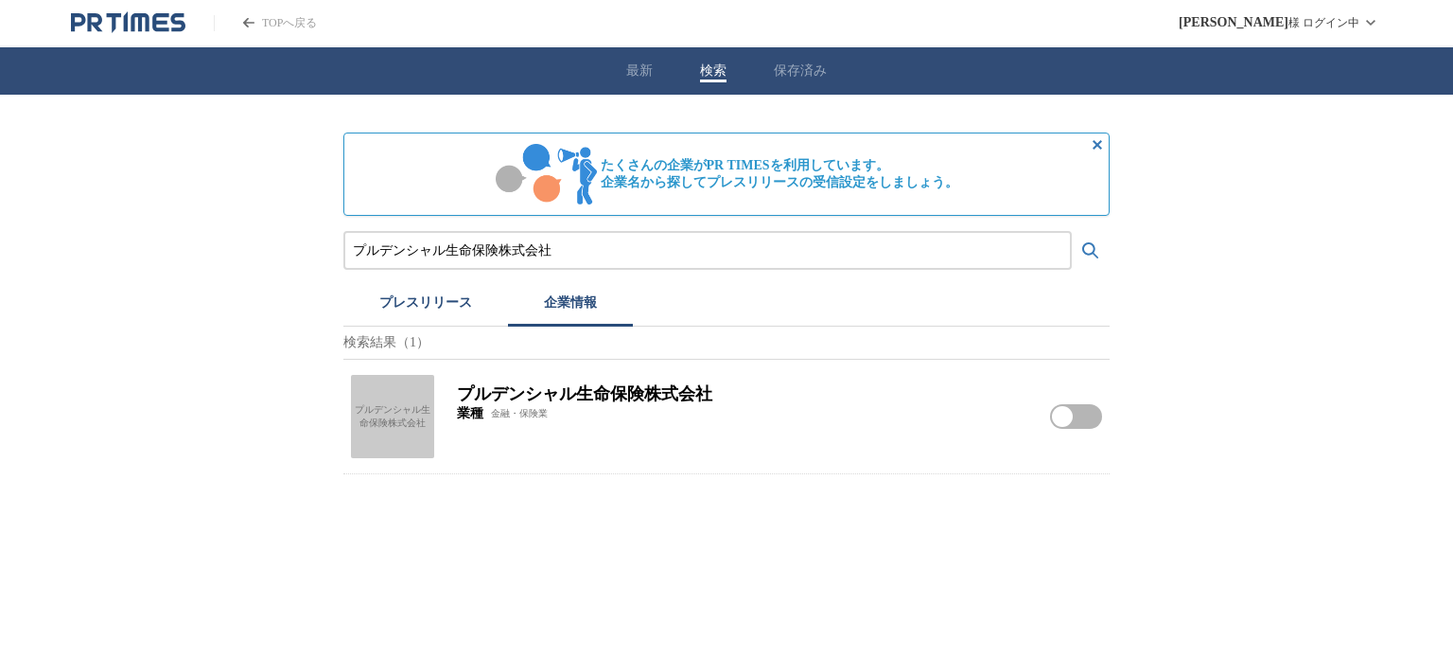
click at [404, 401] on div "プルデンシャル生命保険株式会社" at bounding box center [392, 416] width 83 height 83
click at [505, 247] on input "プルデンシャル生命保険株式会社" at bounding box center [708, 250] width 710 height 21
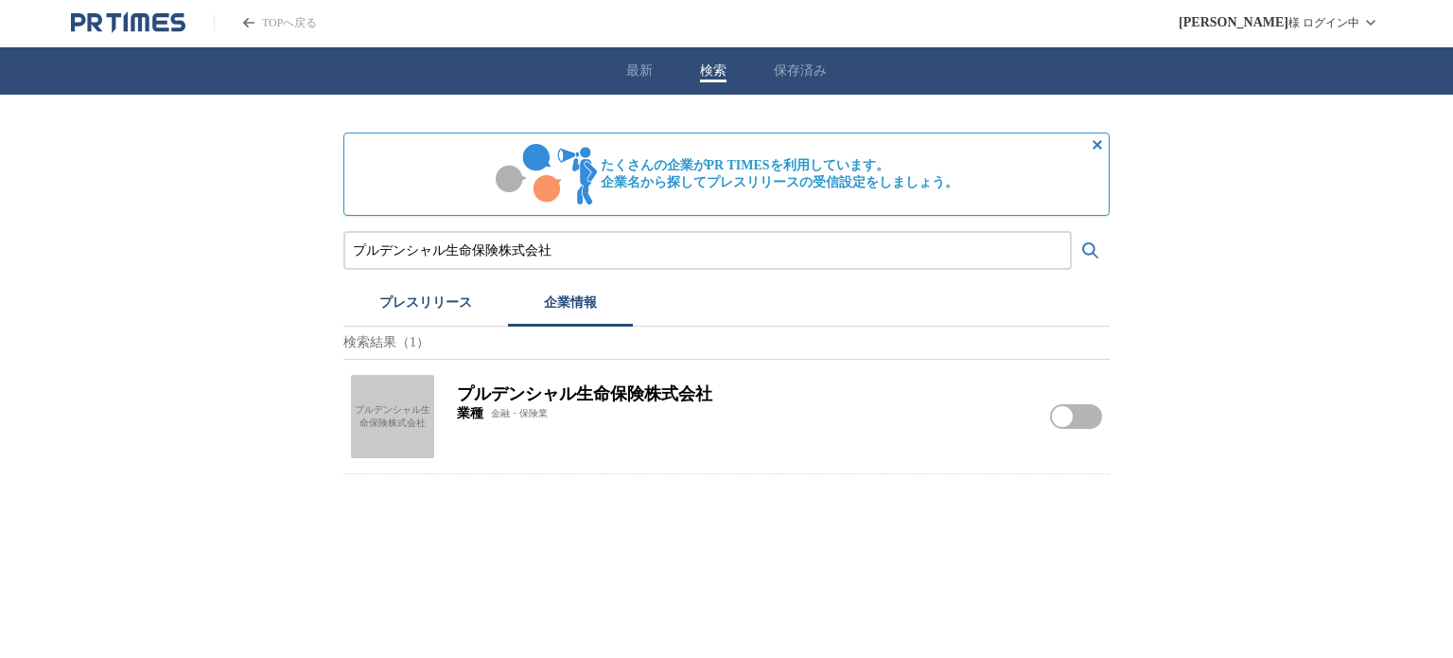
paste input "富国生命保険相互会社　[GEOGRAPHIC_DATA][PERSON_NAME]"
click at [1072, 232] on button "検索する" at bounding box center [1091, 251] width 38 height 38
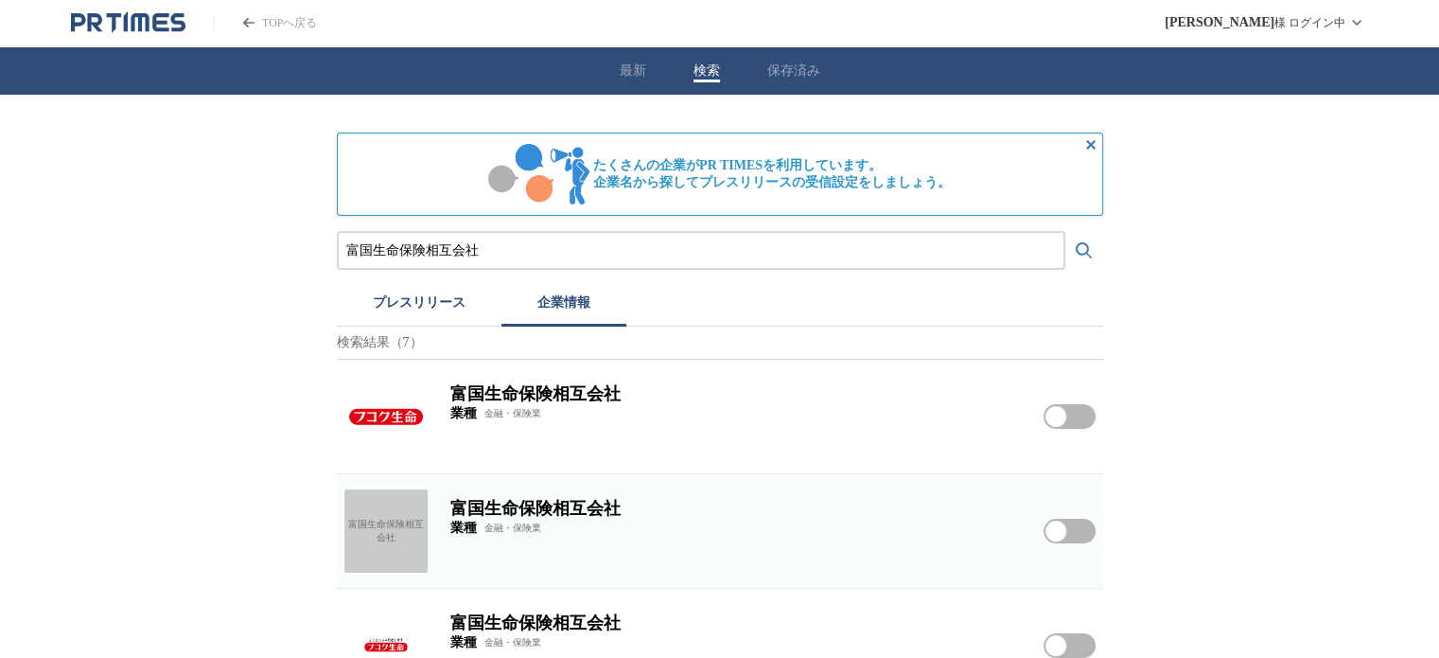
click at [390, 419] on img at bounding box center [385, 416] width 83 height 83
click at [410, 294] on button "プレスリリース" at bounding box center [419, 306] width 165 height 42
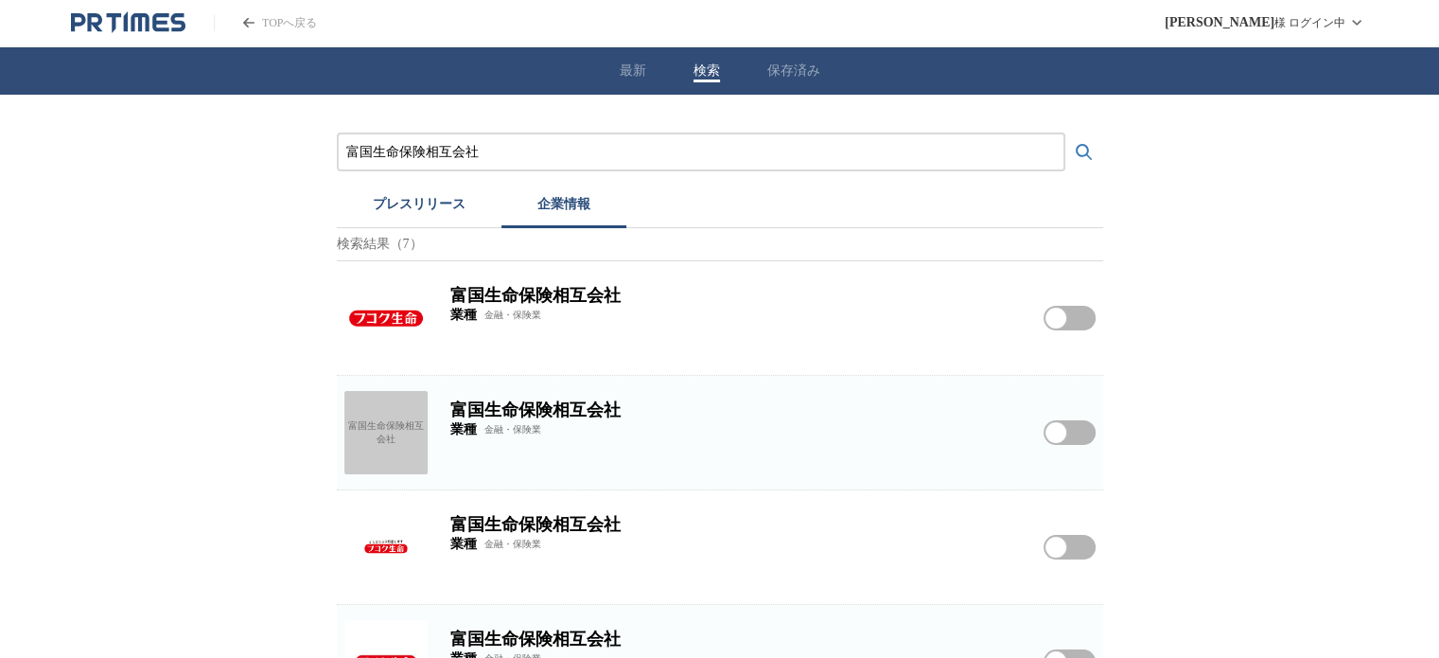
click at [562, 211] on button "企業情報" at bounding box center [563, 207] width 125 height 42
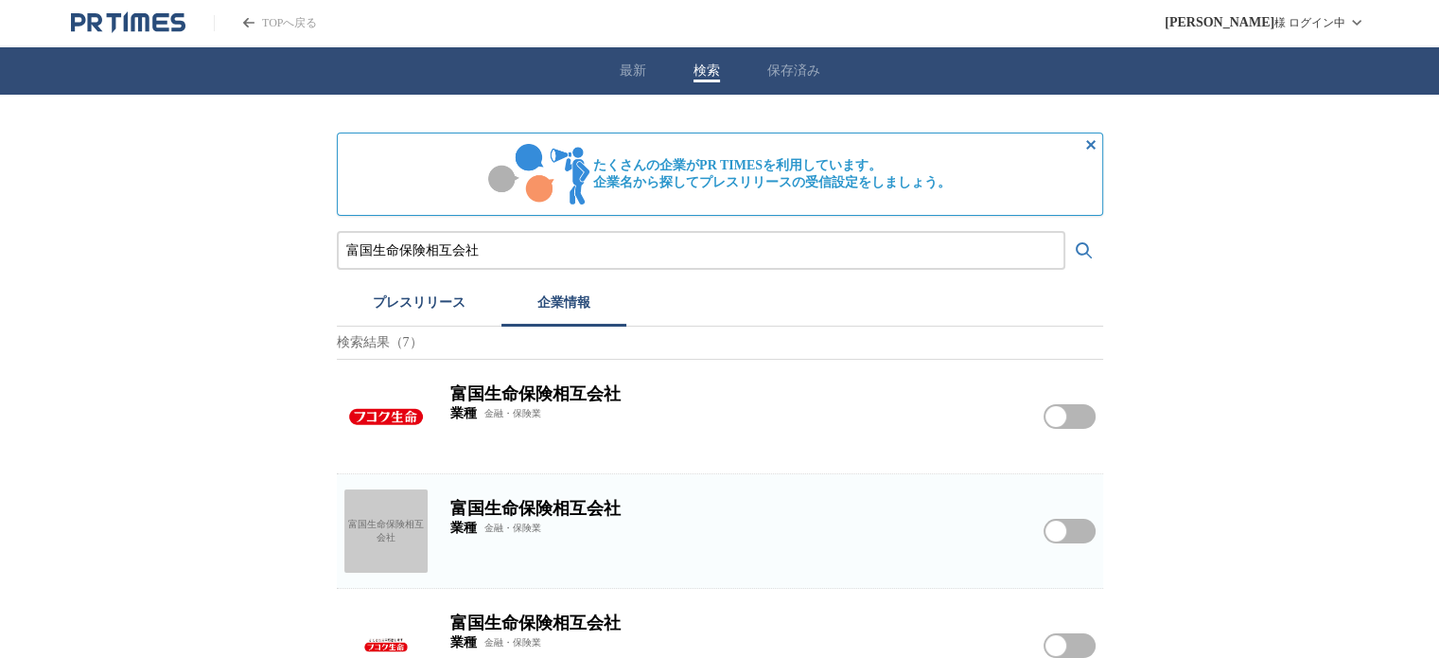
click at [386, 548] on div "富国生命保険相互会社" at bounding box center [385, 530] width 83 height 83
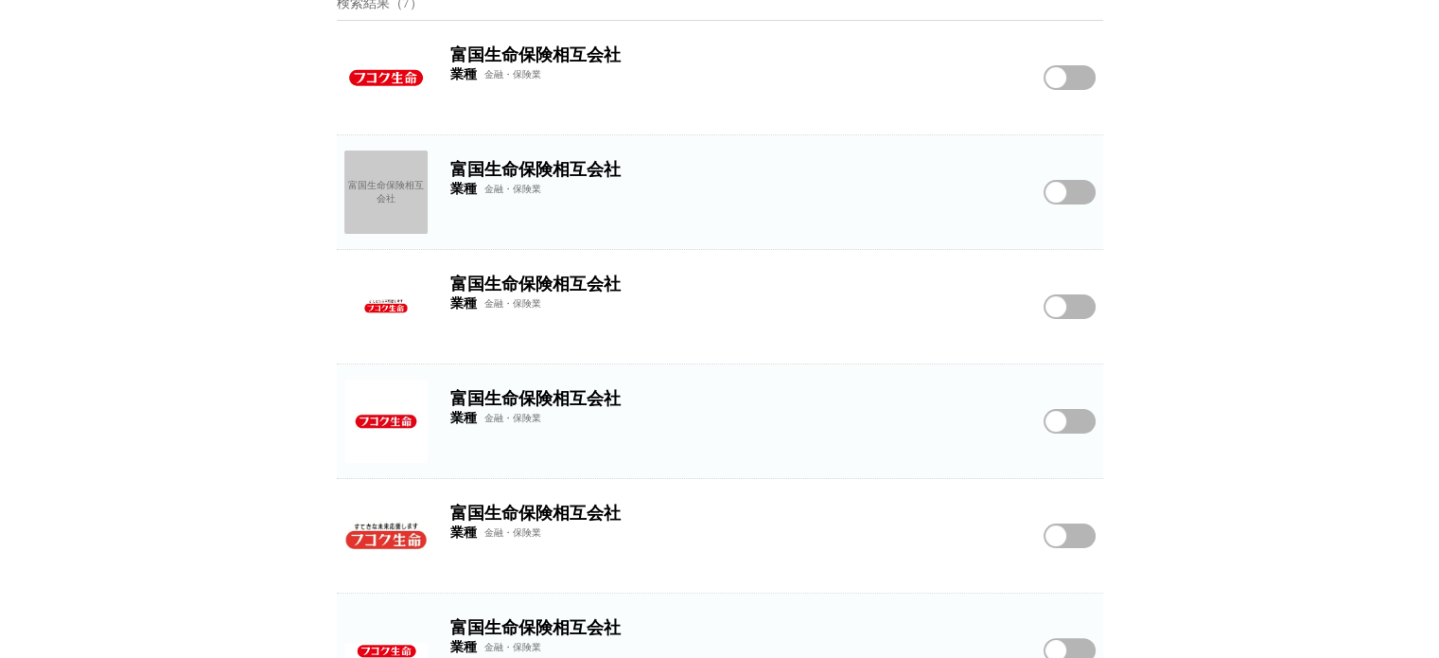
scroll to position [341, 0]
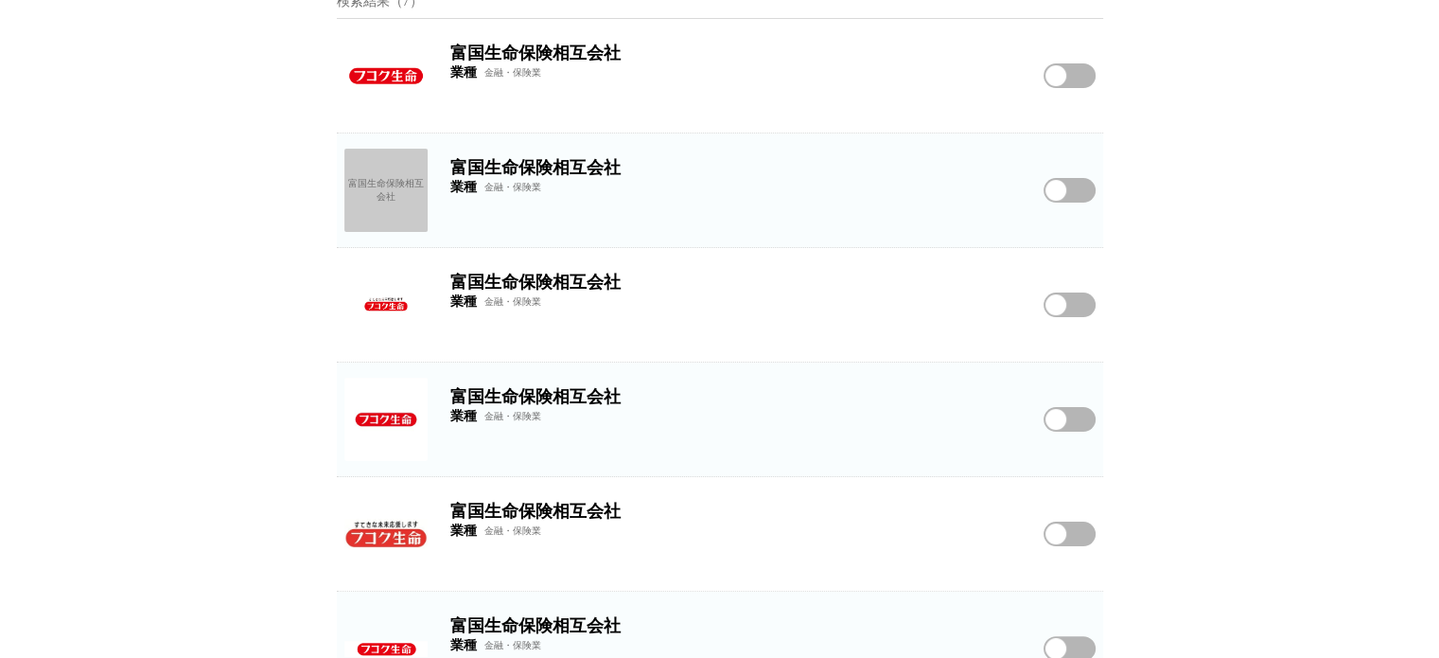
click at [394, 323] on img at bounding box center [385, 304] width 83 height 83
click at [378, 418] on img at bounding box center [385, 419] width 83 height 83
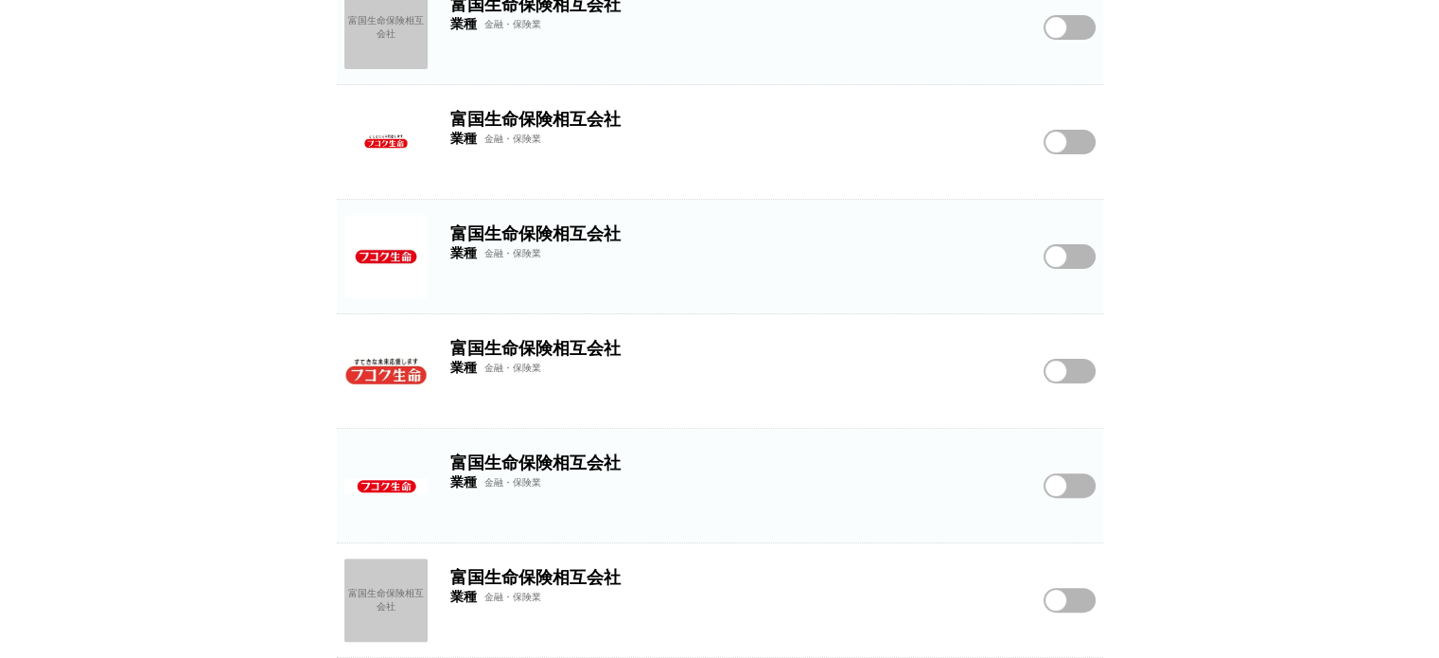
click at [394, 360] on img at bounding box center [385, 370] width 83 height 83
click at [390, 381] on img at bounding box center [385, 370] width 83 height 83
click at [384, 237] on img at bounding box center [385, 256] width 83 height 83
click at [387, 585] on div "富国生命保険相互会社" at bounding box center [385, 599] width 83 height 83
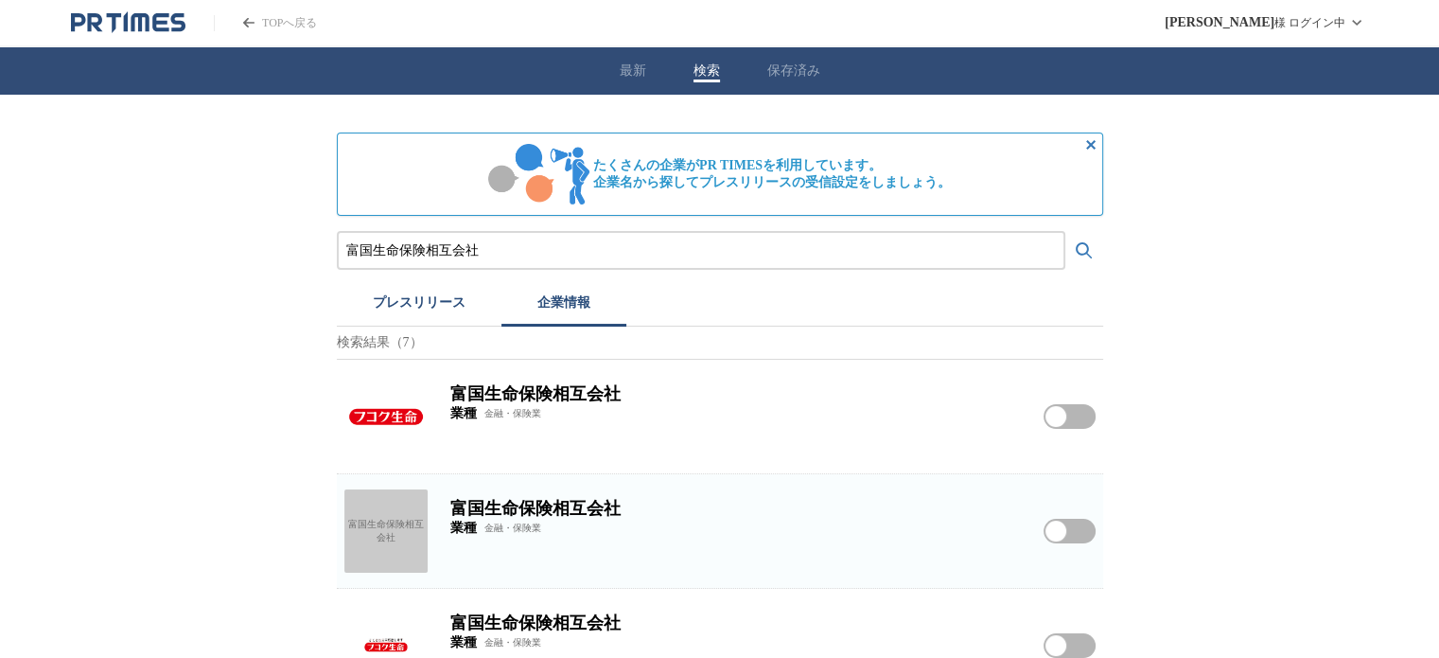
click at [396, 427] on img at bounding box center [385, 416] width 83 height 83
click at [457, 250] on input "富国生命保険相互会社" at bounding box center [701, 250] width 710 height 21
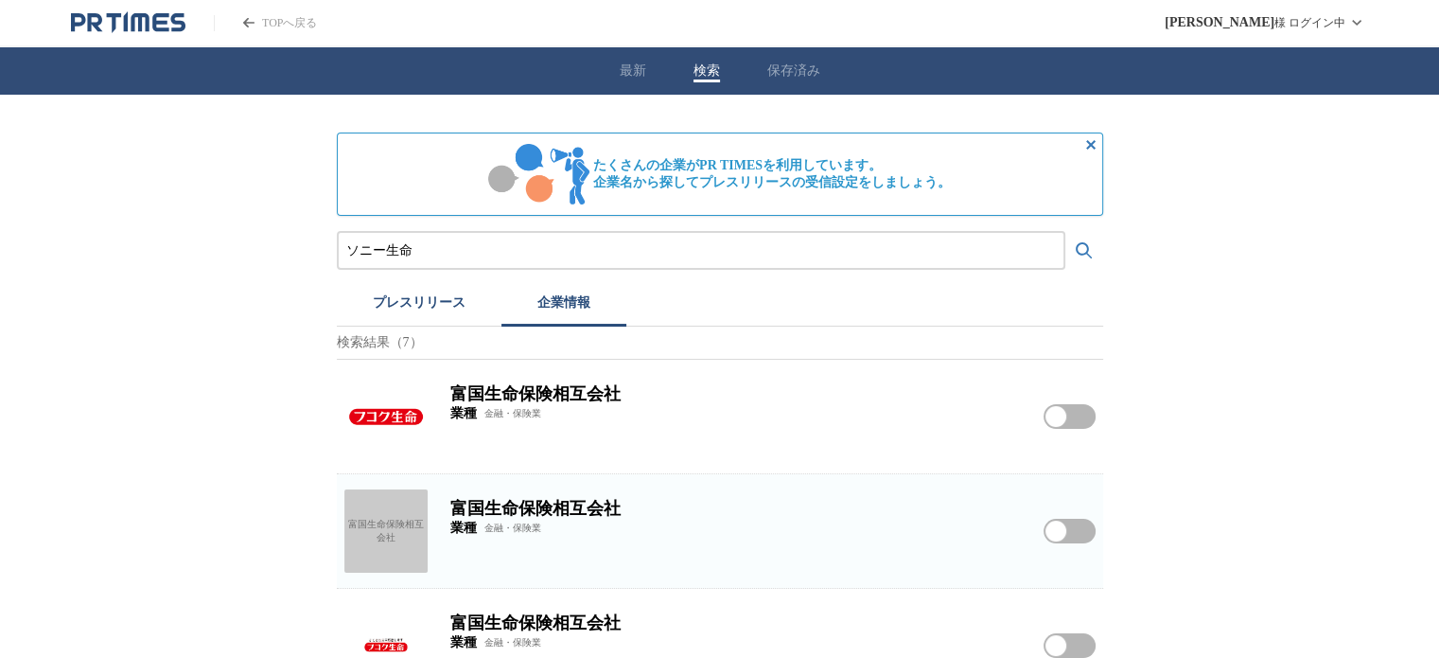
click at [1065, 232] on button "検索する" at bounding box center [1084, 251] width 38 height 38
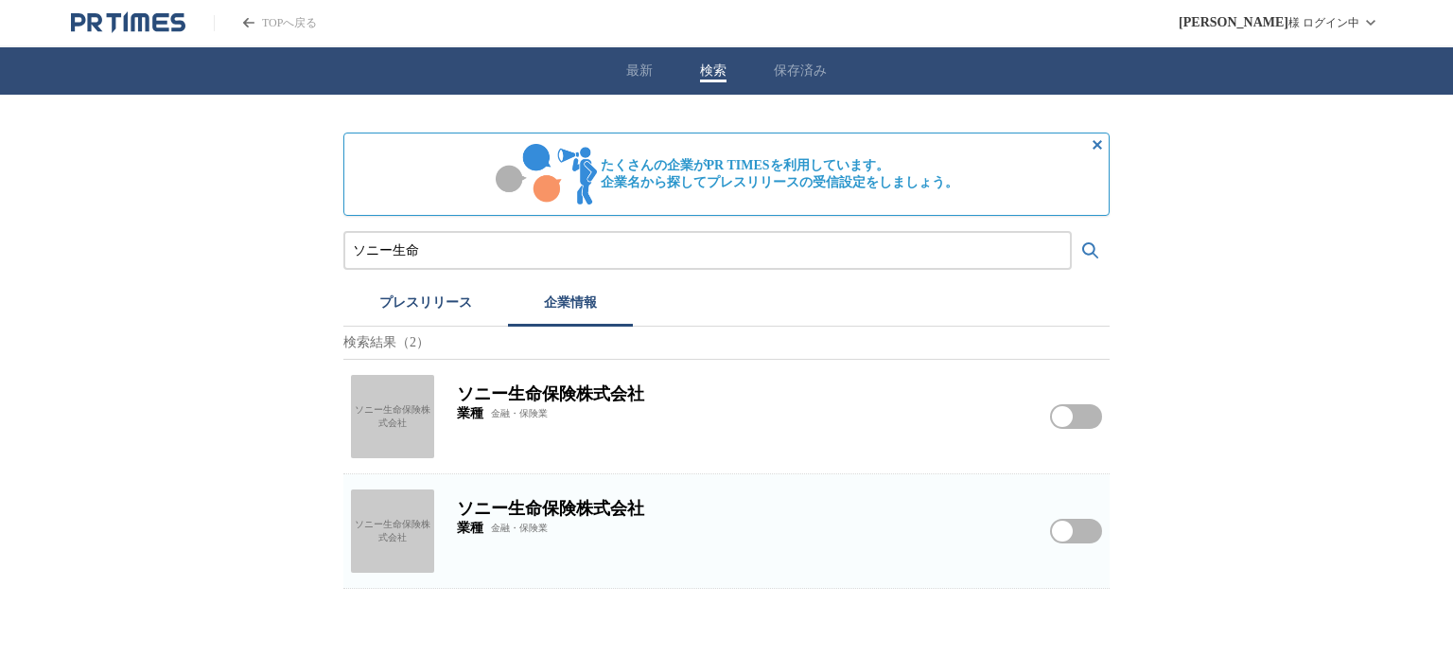
click at [431, 301] on button "プレスリリース" at bounding box center [425, 306] width 165 height 42
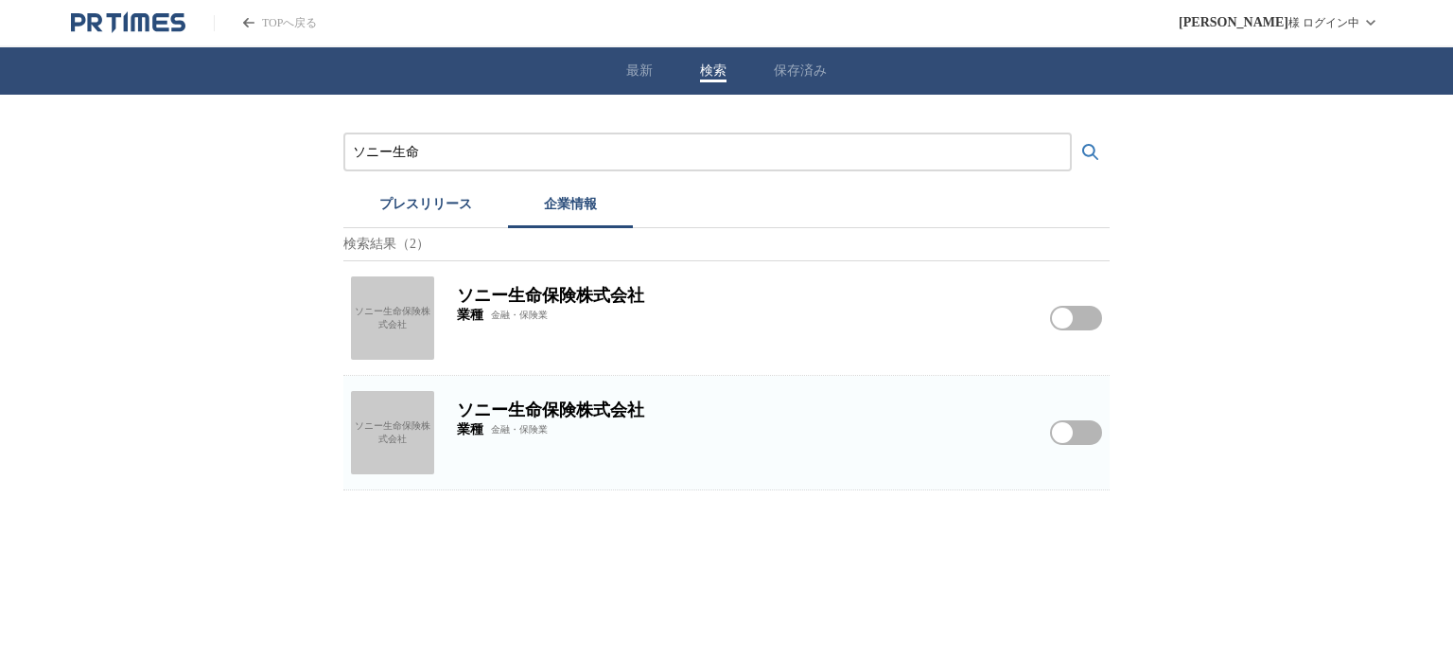
click at [560, 207] on button "企業情報" at bounding box center [570, 207] width 125 height 42
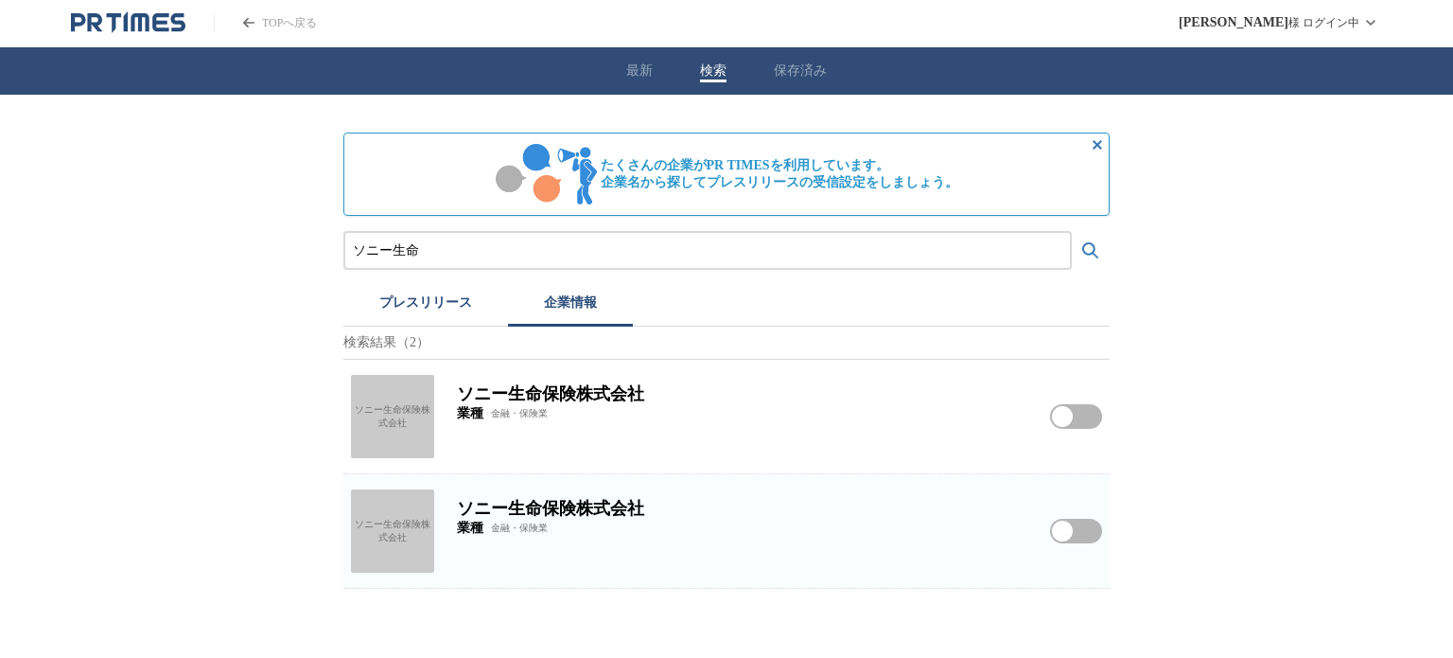
click at [390, 422] on div "ソニー生命保険株式会社" at bounding box center [392, 416] width 83 height 83
click at [394, 519] on div "ソニー生命保険株式会社" at bounding box center [392, 530] width 83 height 83
click at [470, 250] on input "ソニー生命" at bounding box center [708, 250] width 710 height 21
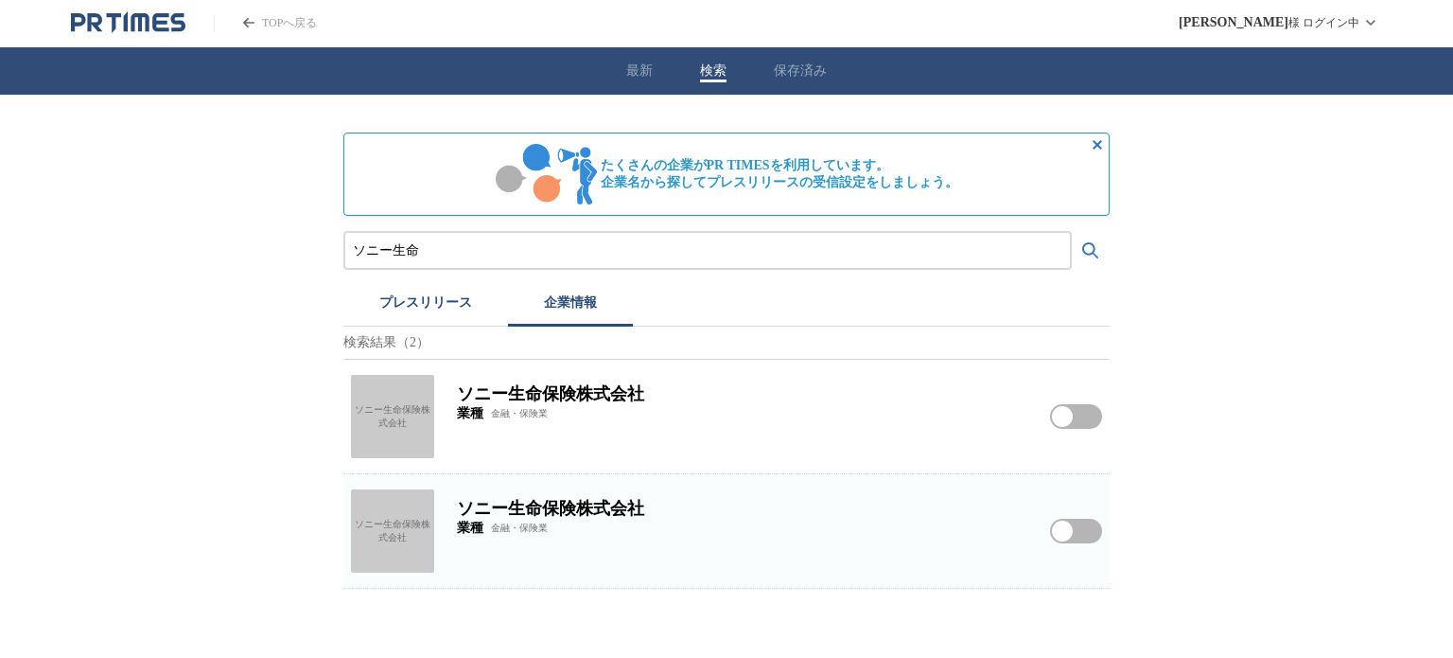
click at [470, 250] on input "ソニー生命" at bounding box center [708, 250] width 710 height 21
click at [1072, 232] on button "検索する" at bounding box center [1091, 251] width 38 height 38
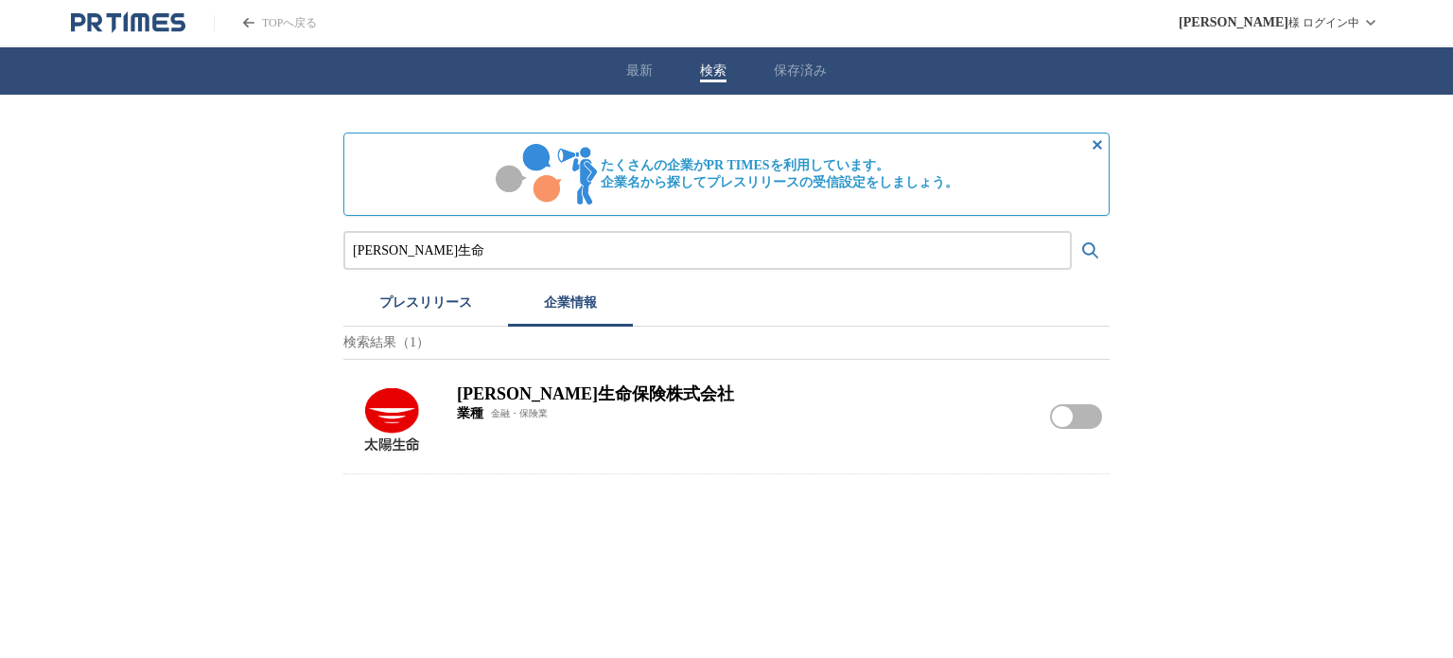
click at [394, 416] on img at bounding box center [392, 416] width 83 height 83
click at [402, 246] on input "[PERSON_NAME]生命" at bounding box center [708, 250] width 710 height 21
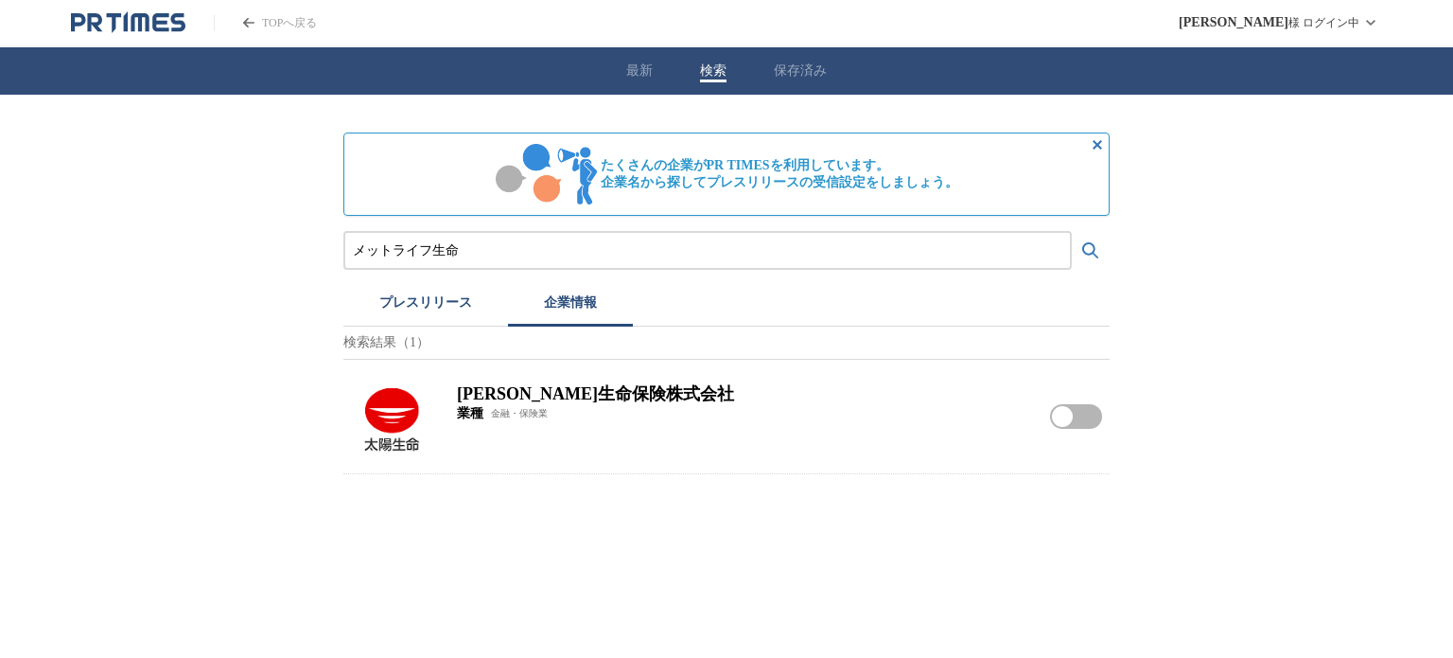
click at [1072, 232] on button "検索する" at bounding box center [1091, 251] width 38 height 38
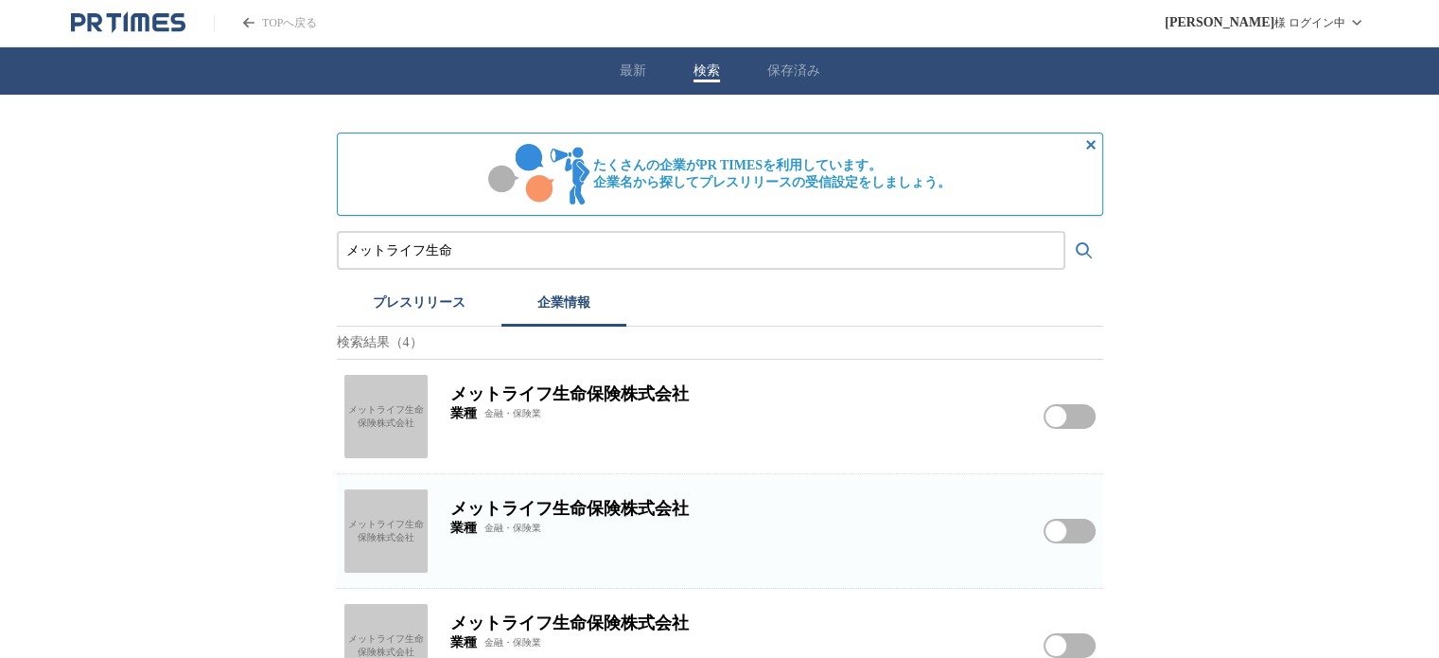
click at [409, 431] on div "メットライフ生命保険株式会社" at bounding box center [385, 416] width 83 height 83
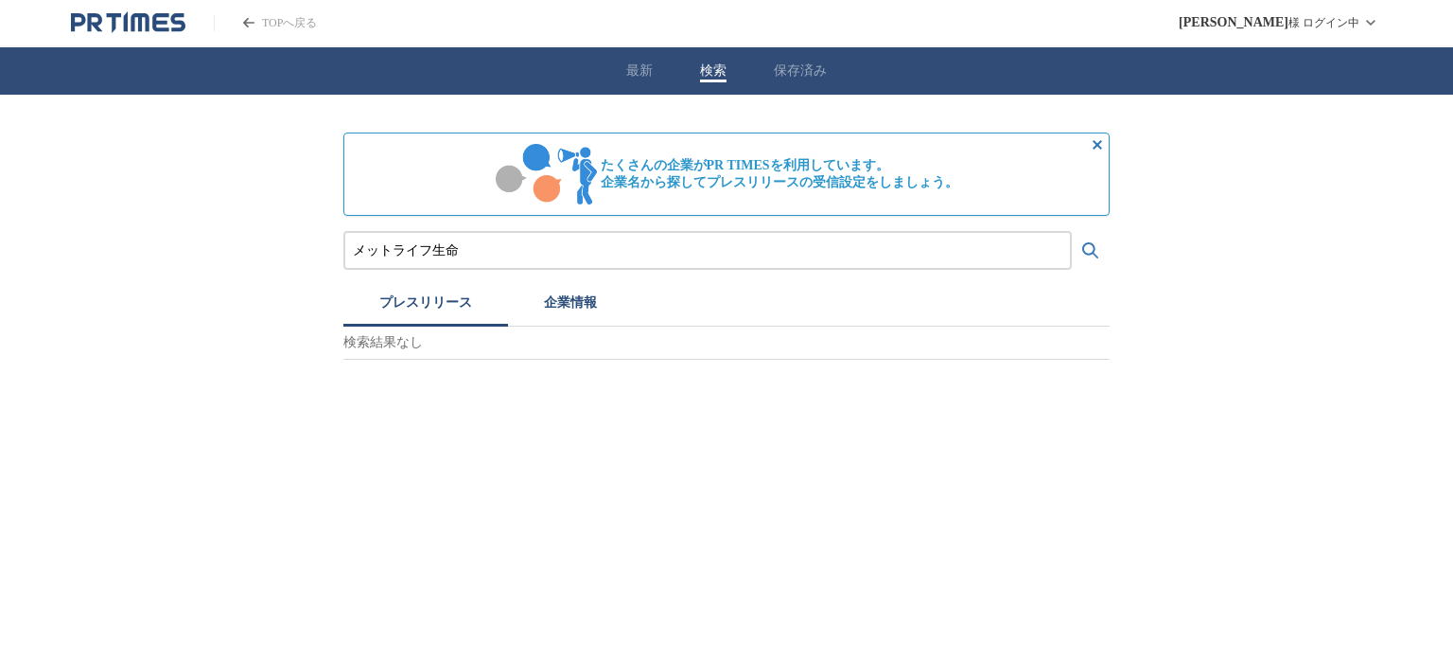
click at [417, 288] on button "プレスリリース" at bounding box center [425, 306] width 165 height 42
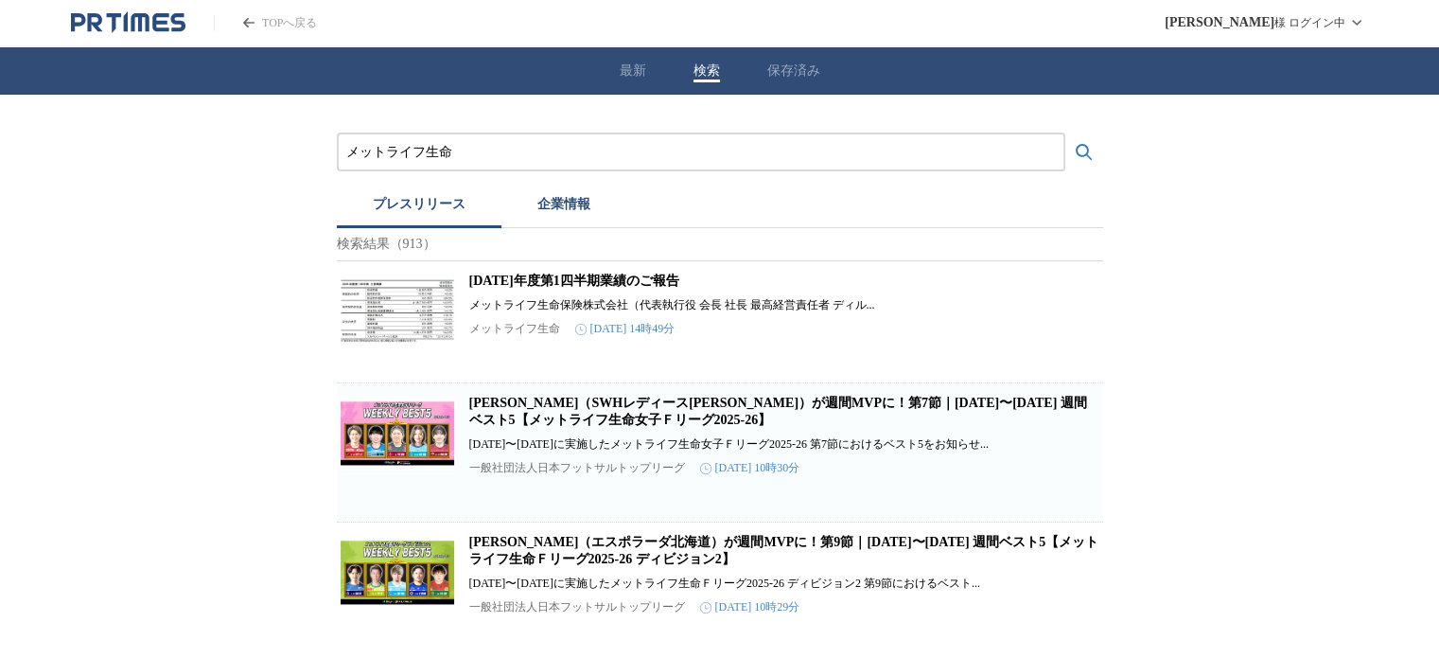
click at [547, 286] on link "[DATE]年度第1四半期業績のご報告" at bounding box center [574, 280] width 210 height 14
click at [632, 284] on link "[DATE]年度第1四半期業績のご報告" at bounding box center [574, 280] width 210 height 14
click at [529, 149] on input "メットライフ生命" at bounding box center [701, 152] width 710 height 21
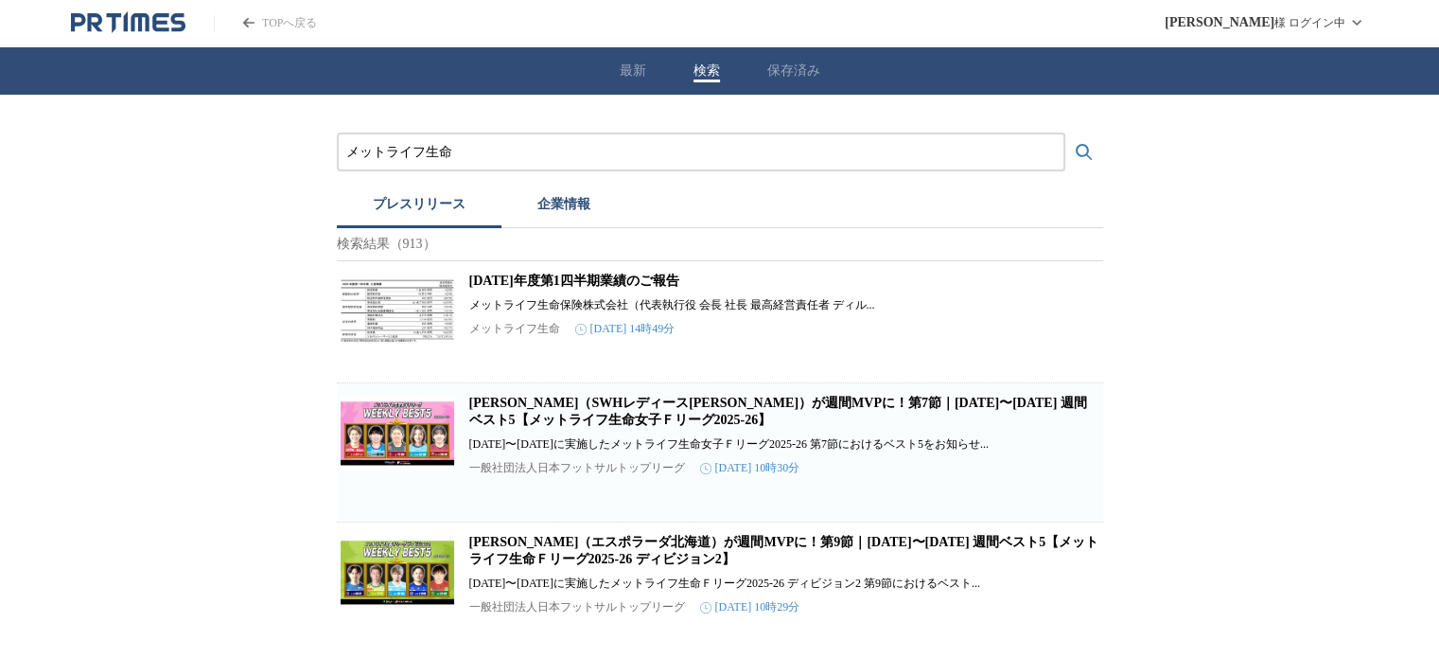
click at [529, 149] on input "メットライフ生命" at bounding box center [701, 152] width 710 height 21
click at [1065, 133] on button "検索する" at bounding box center [1084, 152] width 38 height 38
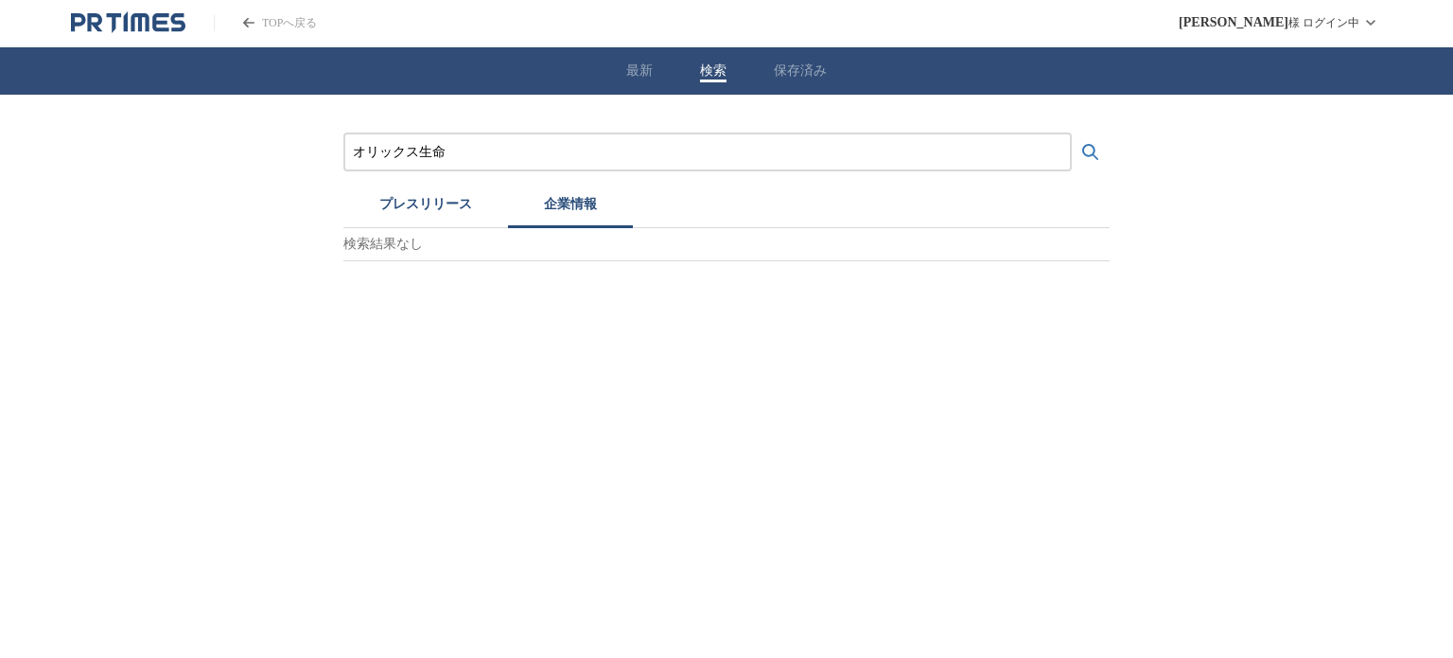
click at [554, 198] on button "企業情報" at bounding box center [570, 207] width 125 height 42
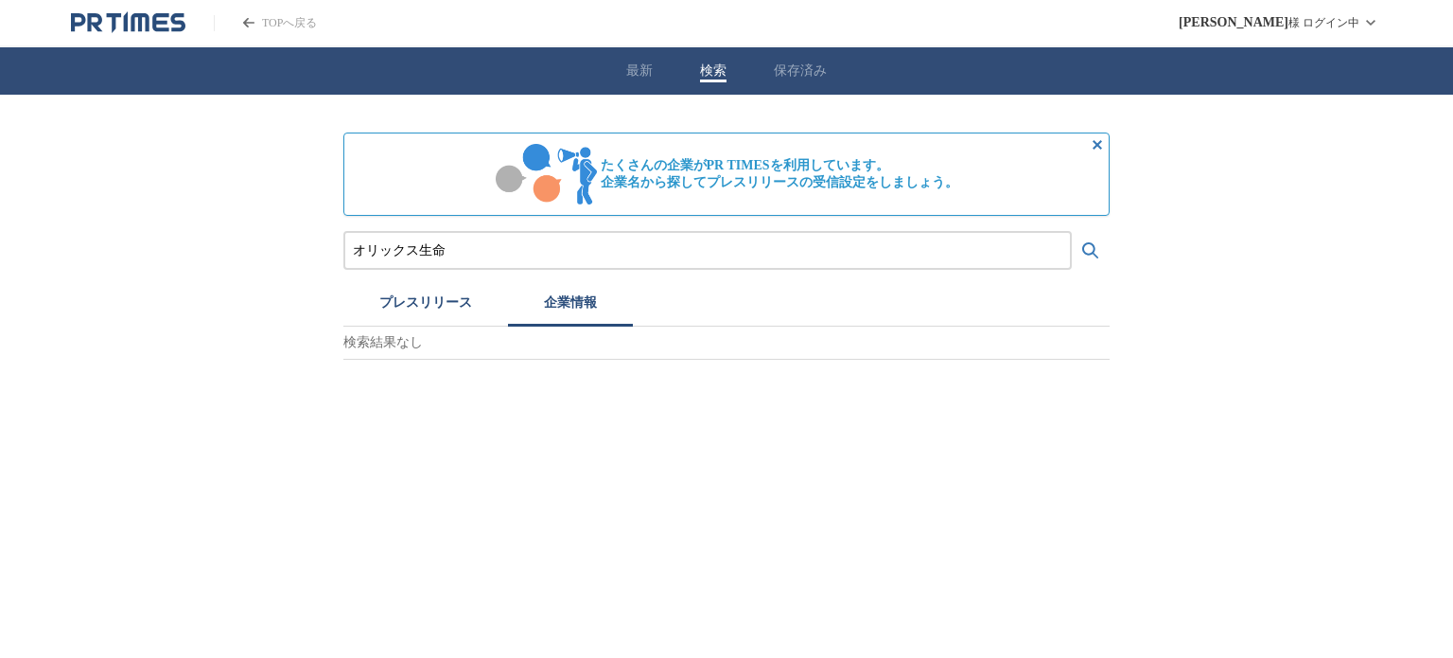
click at [447, 249] on input "オリックス生命" at bounding box center [708, 250] width 710 height 21
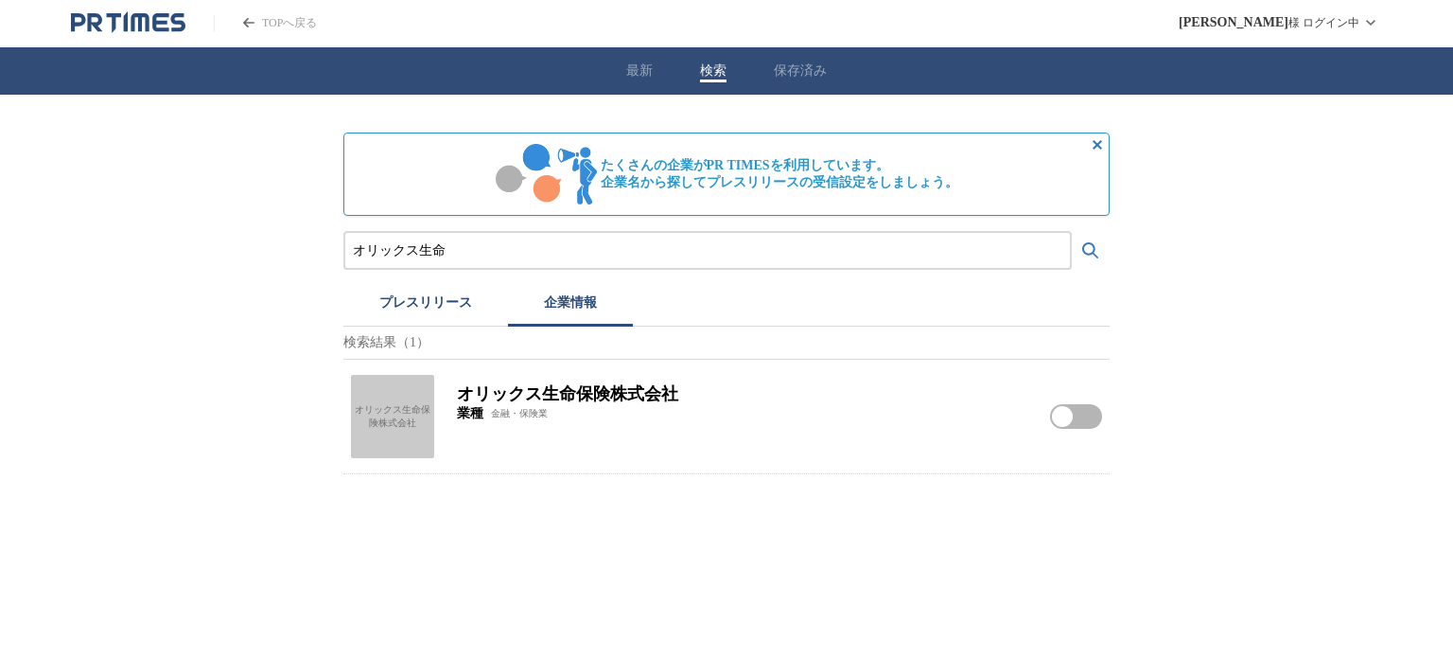
click at [1072, 232] on button "検索する" at bounding box center [1091, 251] width 38 height 38
click at [391, 418] on div "オリックス生命保険株式会社" at bounding box center [392, 416] width 83 height 83
click at [508, 249] on input "オリックス生命" at bounding box center [708, 250] width 710 height 21
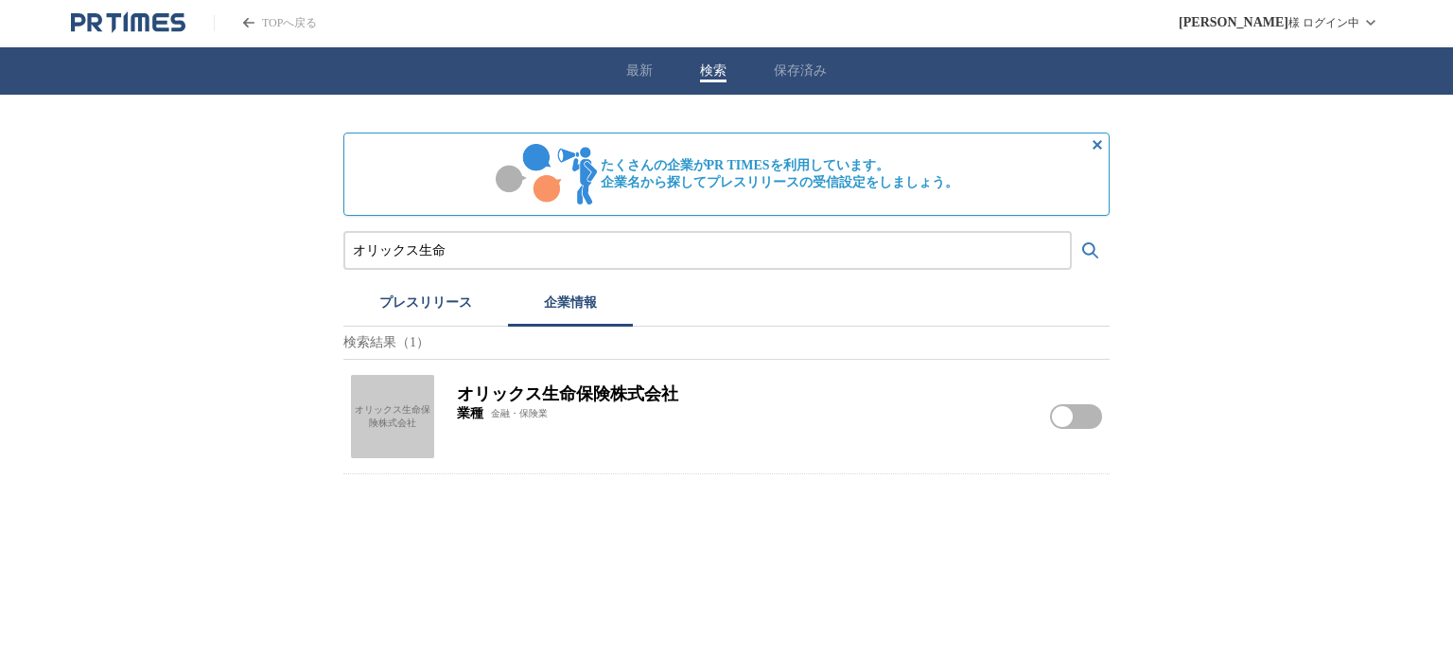
paste input "ブラルタ生命保険株式会社　なんば"
click at [1072, 232] on button "検索する" at bounding box center [1091, 251] width 38 height 38
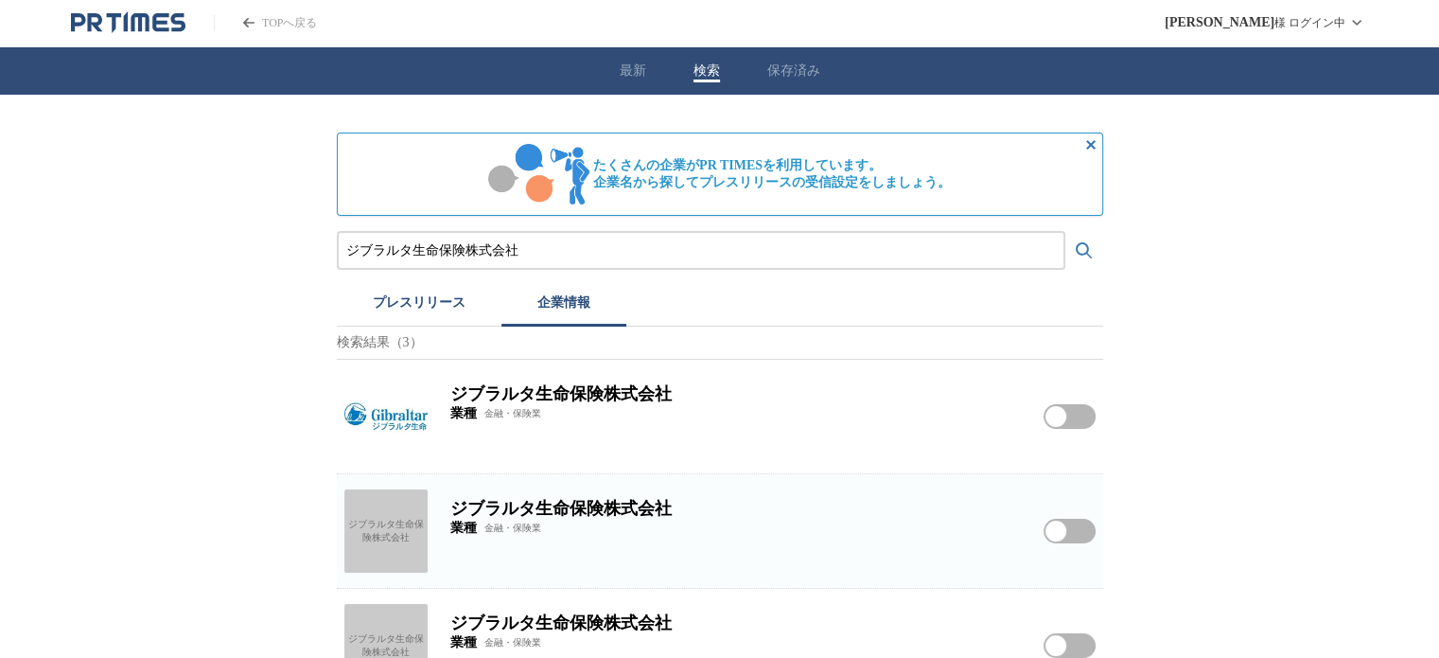
click at [390, 413] on img at bounding box center [385, 416] width 83 height 83
drag, startPoint x: 582, startPoint y: 250, endPoint x: 289, endPoint y: 255, distance: 293.4
click at [289, 255] on div "たくさんの企業がPR TIMESを利用しています。 企業名から探してプレスリリースの受信設定をしましょう。 ジブラルタ生命保険株式会社 プレスリリース 企業情…" at bounding box center [719, 399] width 1439 height 608
type input "アフラック"
click at [1065, 232] on button "検索する" at bounding box center [1084, 251] width 38 height 38
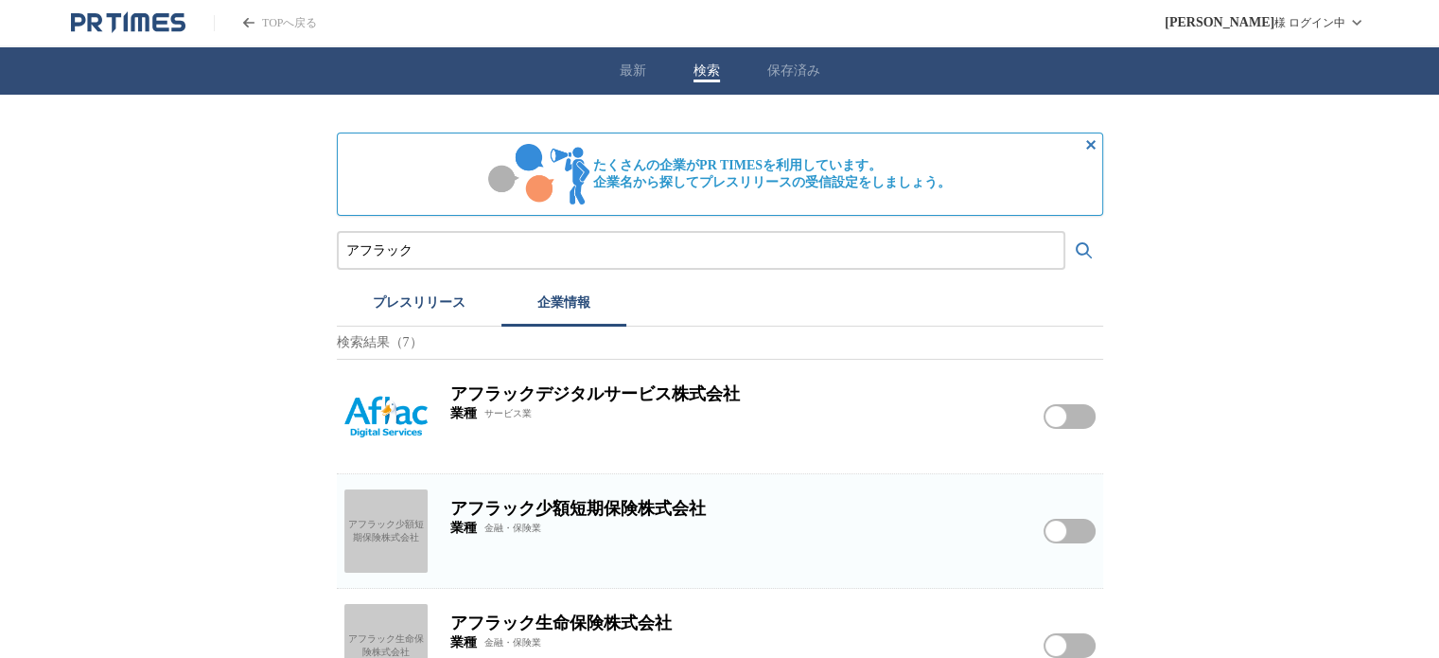
click at [386, 428] on img at bounding box center [385, 416] width 83 height 83
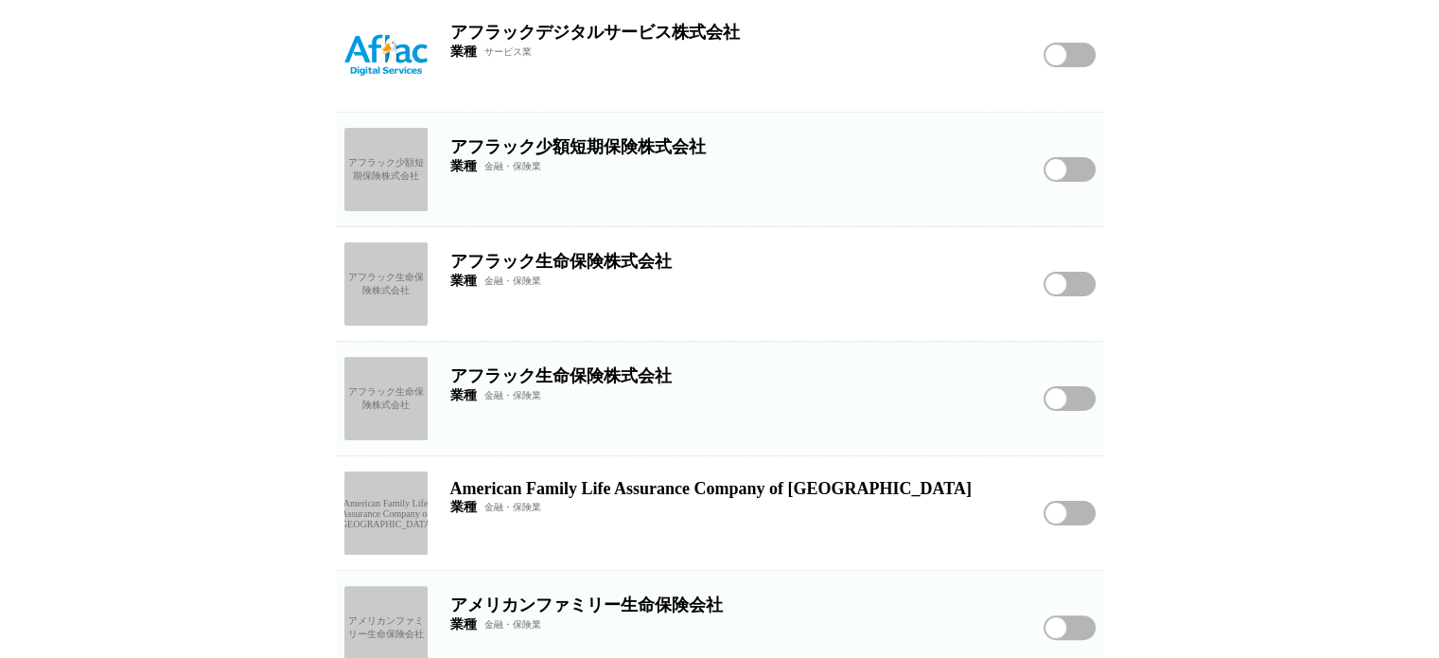
scroll to position [362, 0]
click at [405, 290] on div "アフラック生命保険株式会社" at bounding box center [385, 282] width 83 height 83
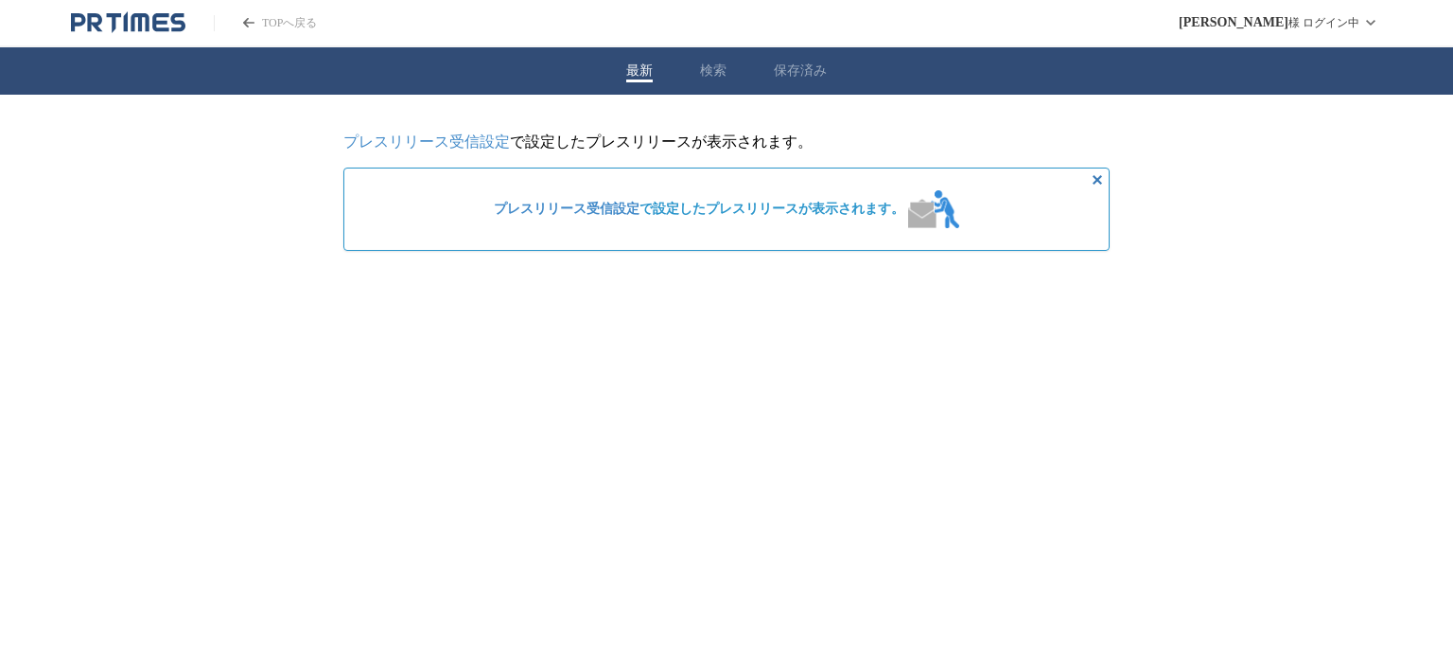
click at [720, 63] on button "検索" at bounding box center [713, 70] width 26 height 17
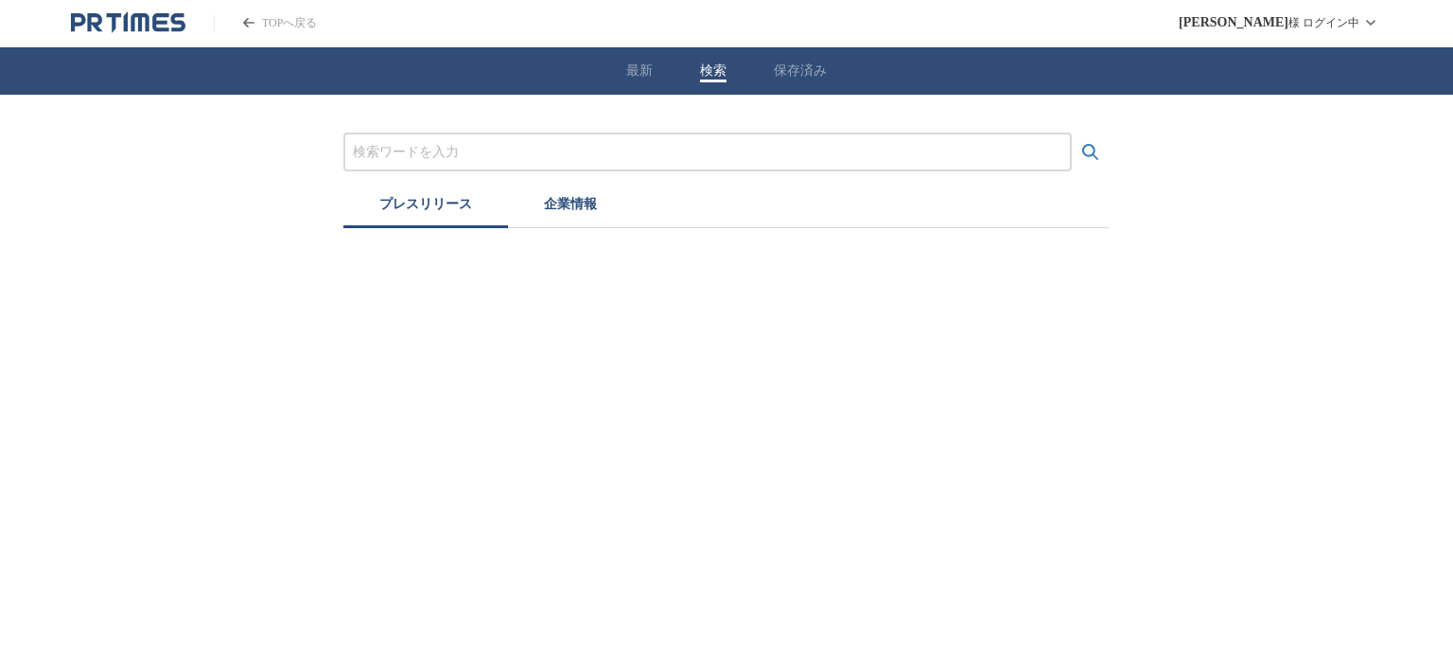
click at [606, 143] on input "プレスリリースおよび企業を検索する" at bounding box center [708, 152] width 710 height 21
type input "アフラック"
click at [1072, 133] on button "検索する" at bounding box center [1091, 152] width 38 height 38
click at [552, 211] on button "企業情報" at bounding box center [570, 207] width 125 height 42
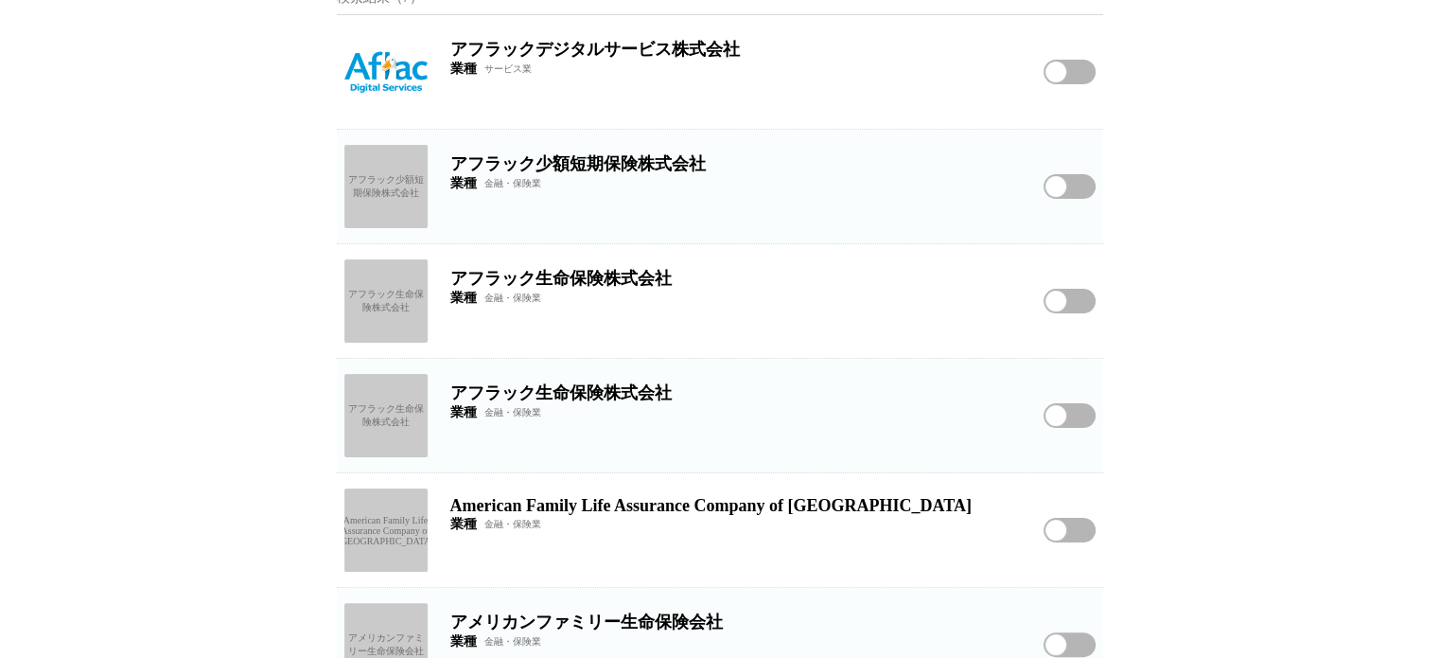
scroll to position [348, 0]
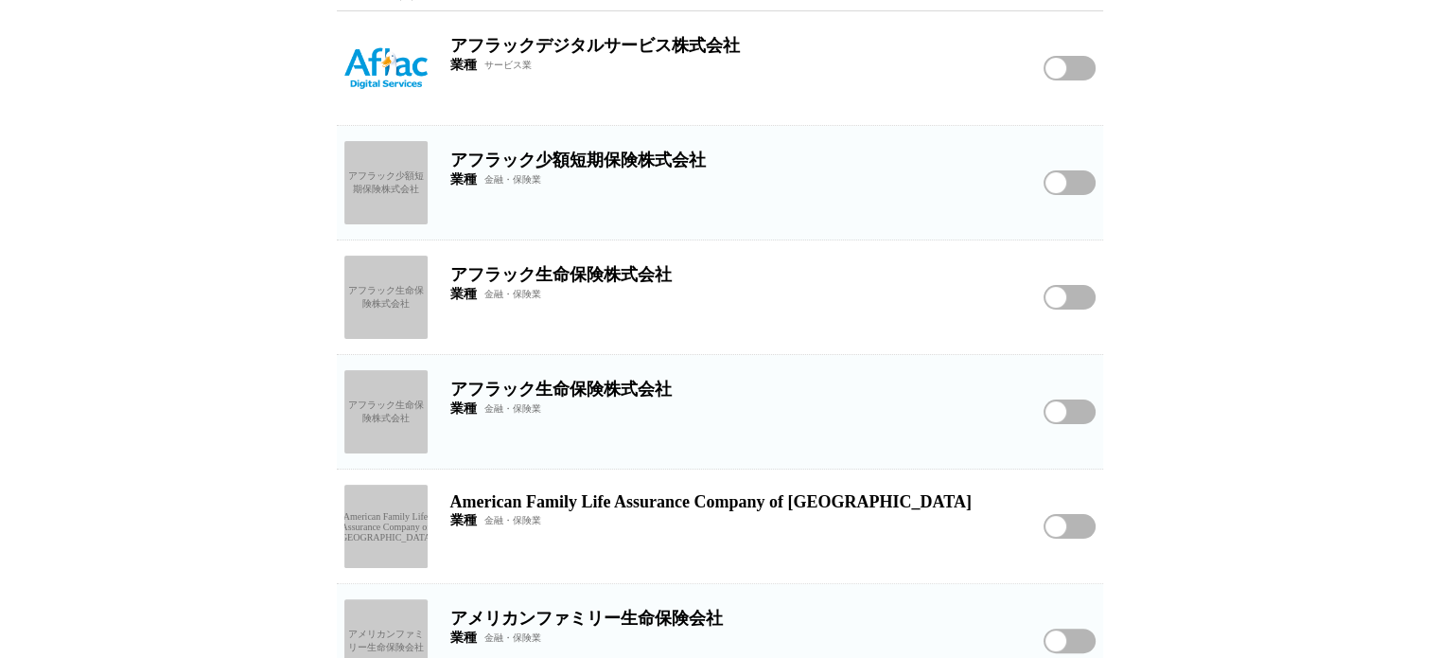
click at [400, 415] on div "アフラック生命保険株式会社" at bounding box center [385, 411] width 83 height 83
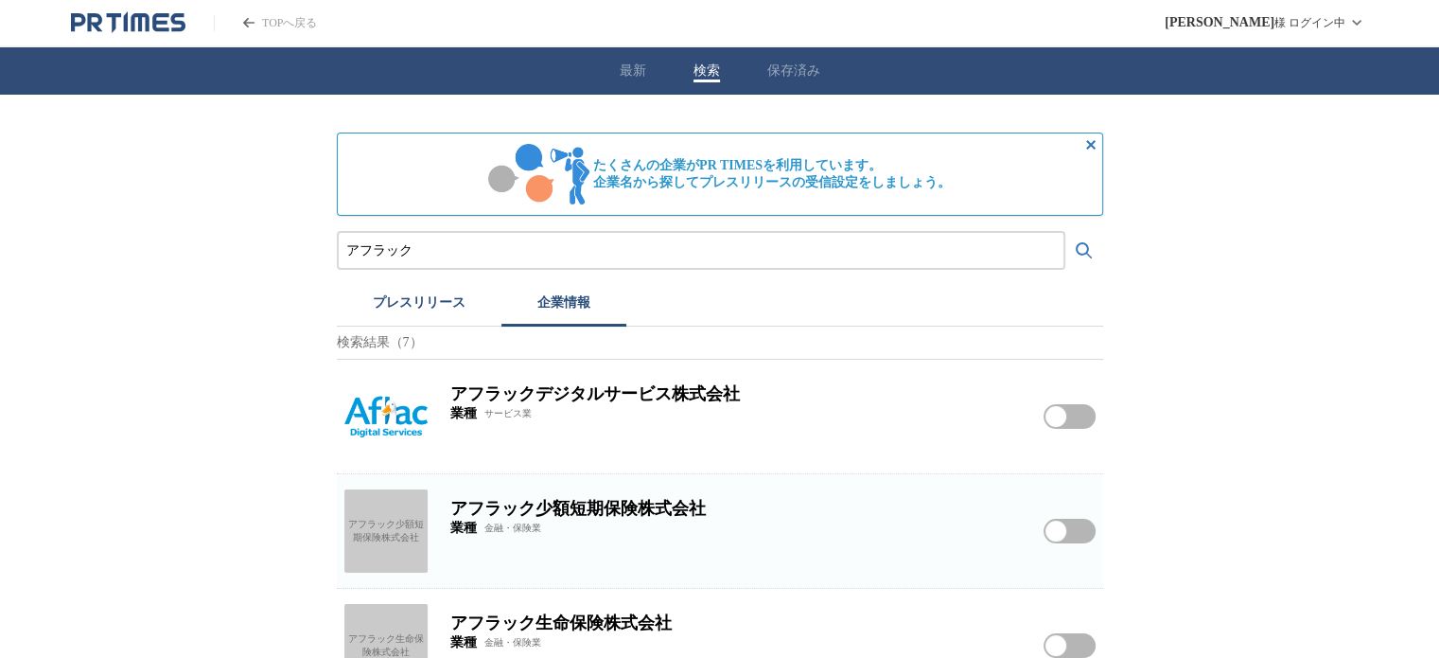
click at [248, 24] on icon "PR TIMESのトップページはこちら" at bounding box center [248, 22] width 11 height 9
